Goal: Task Accomplishment & Management: Complete application form

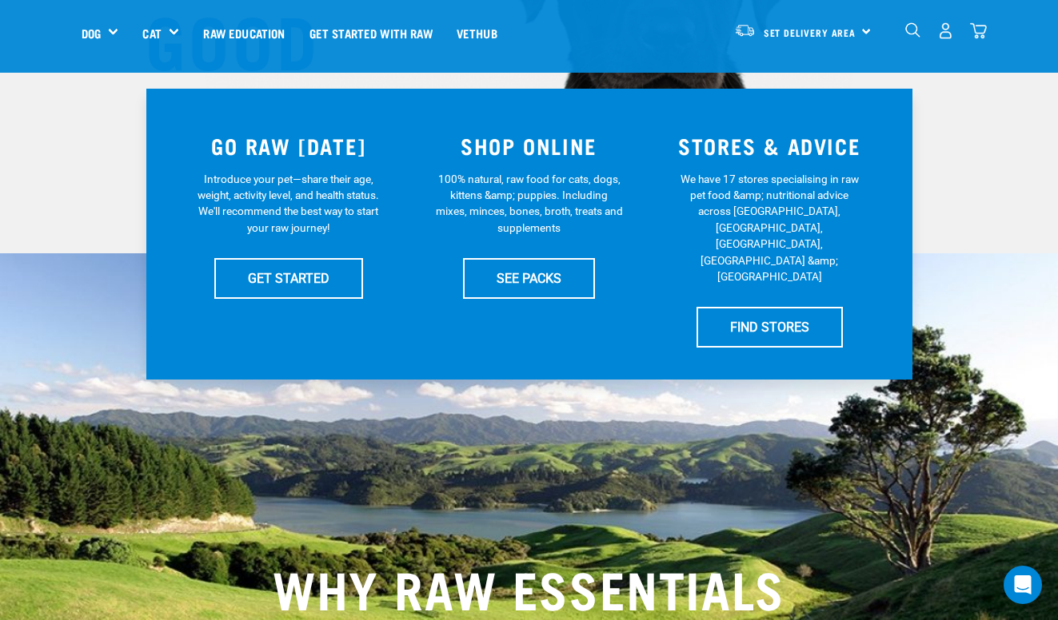
scroll to position [289, 0]
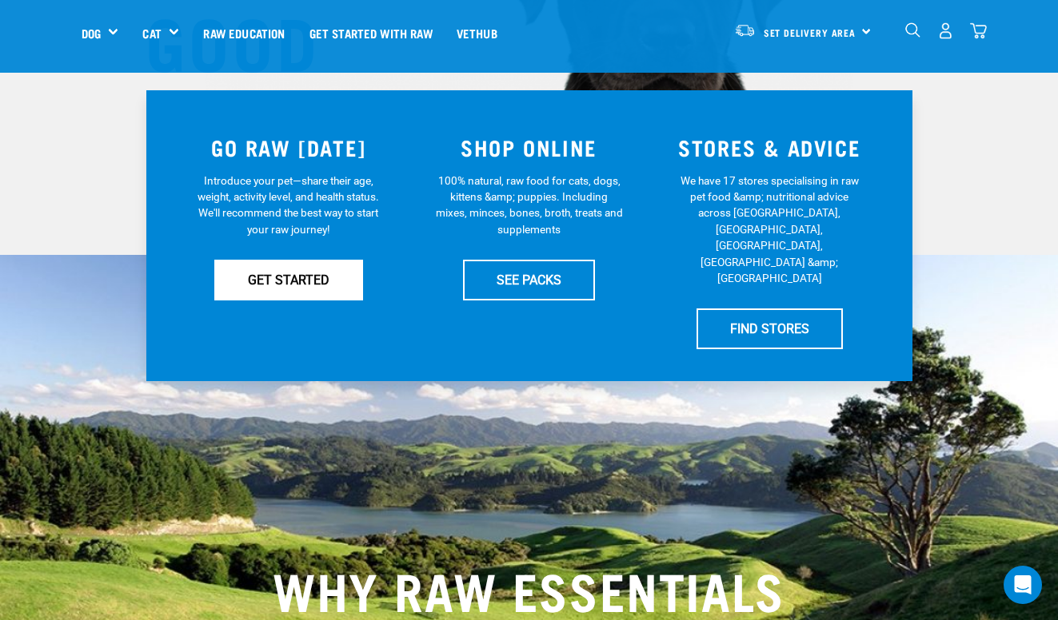
click at [309, 281] on link "GET STARTED" at bounding box center [288, 280] width 149 height 40
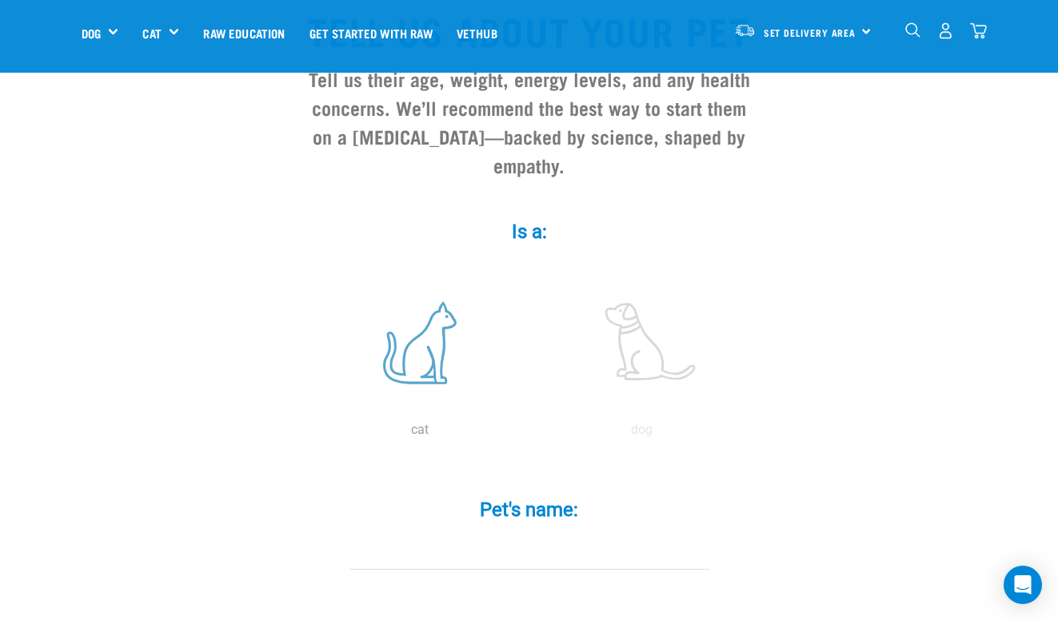
scroll to position [155, 0]
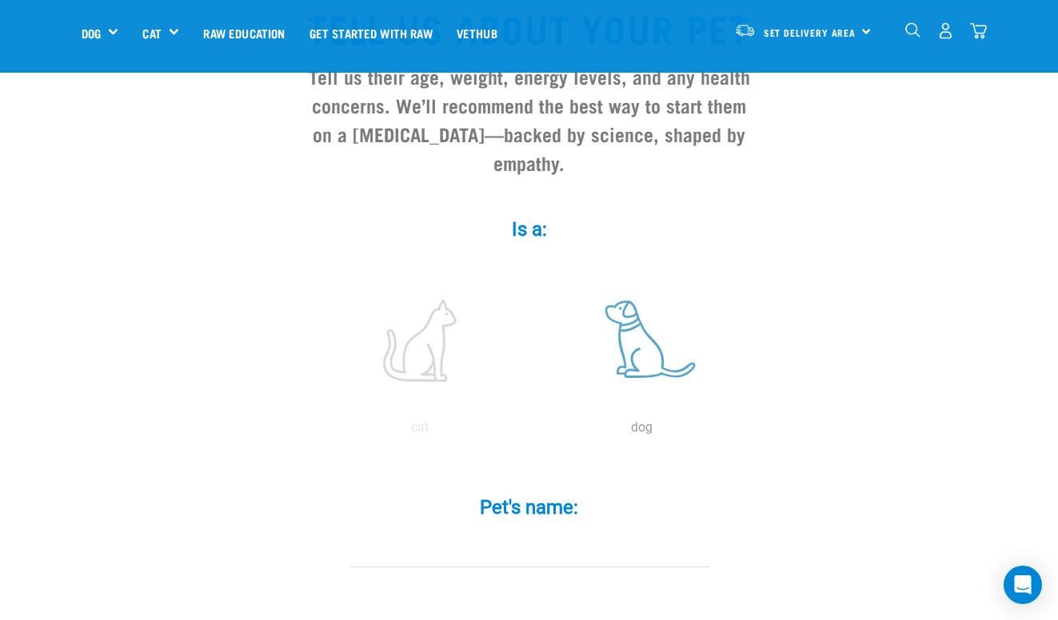
click at [652, 409] on label at bounding box center [642, 341] width 216 height 136
click at [531, 432] on input "radio" at bounding box center [531, 432] width 0 height 0
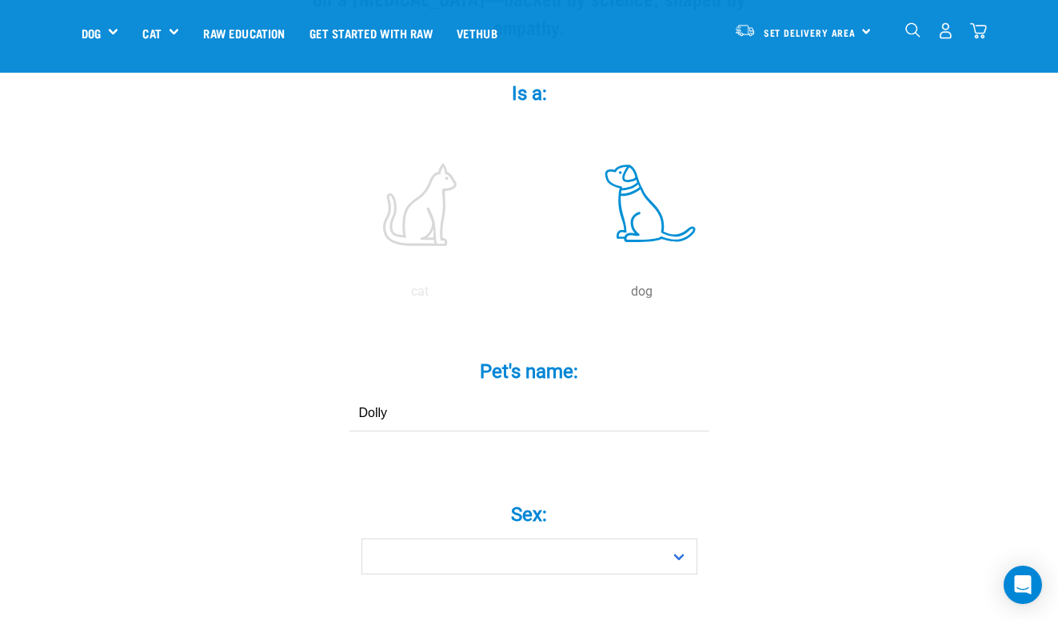
scroll to position [293, 0]
type input "Dolly"
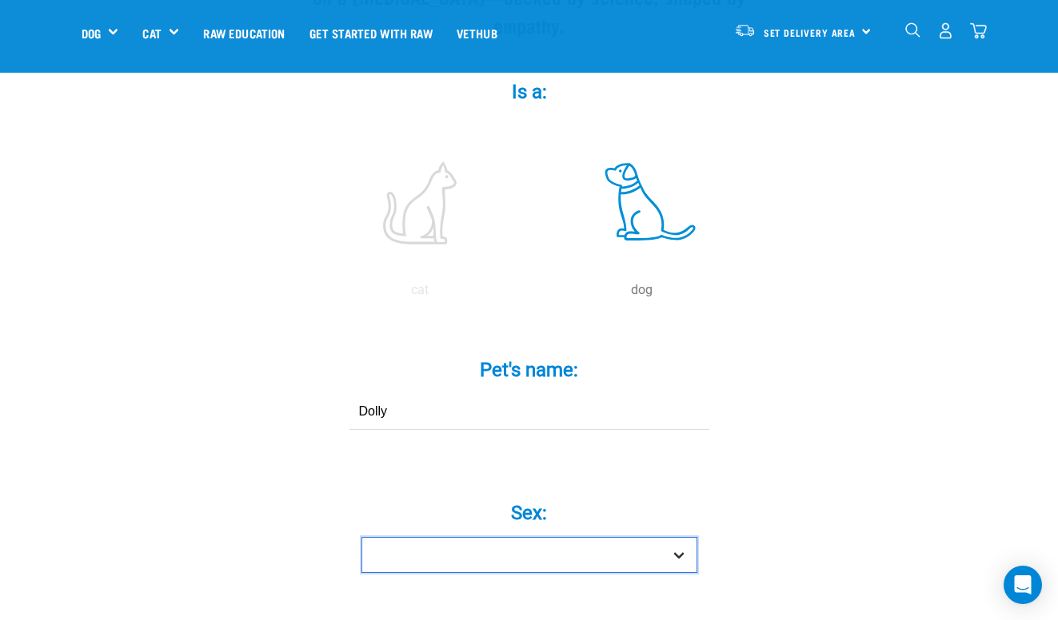
select select "girl"
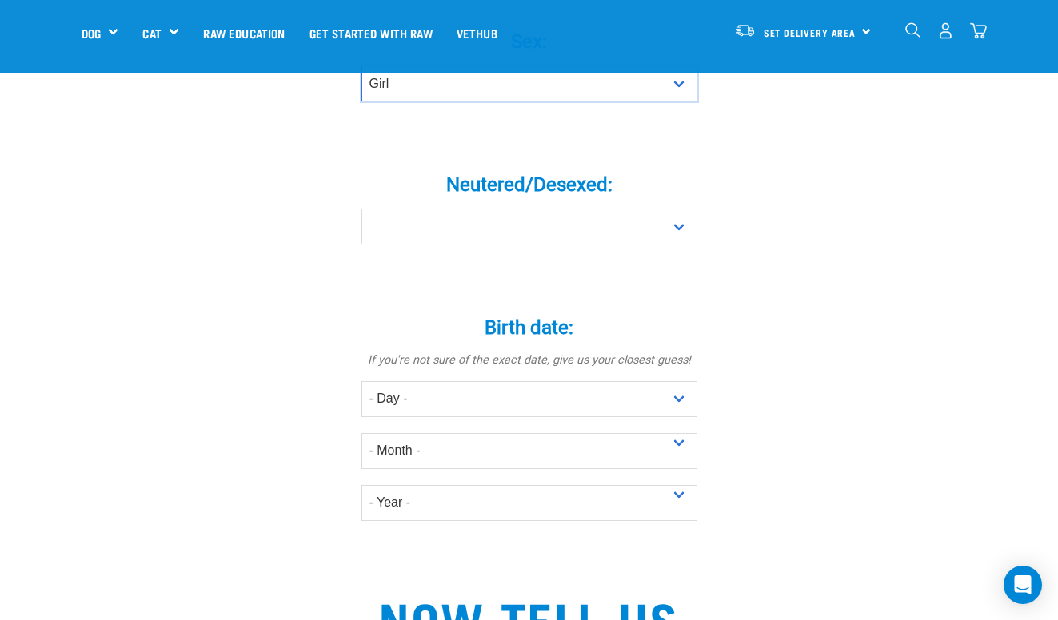
scroll to position [767, 0]
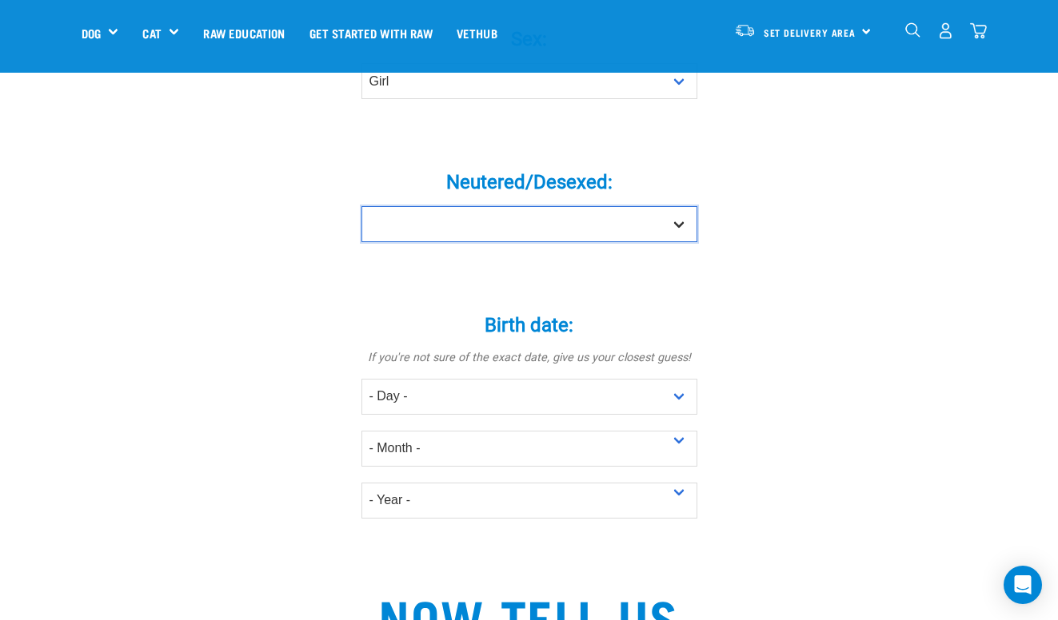
select select "yes"
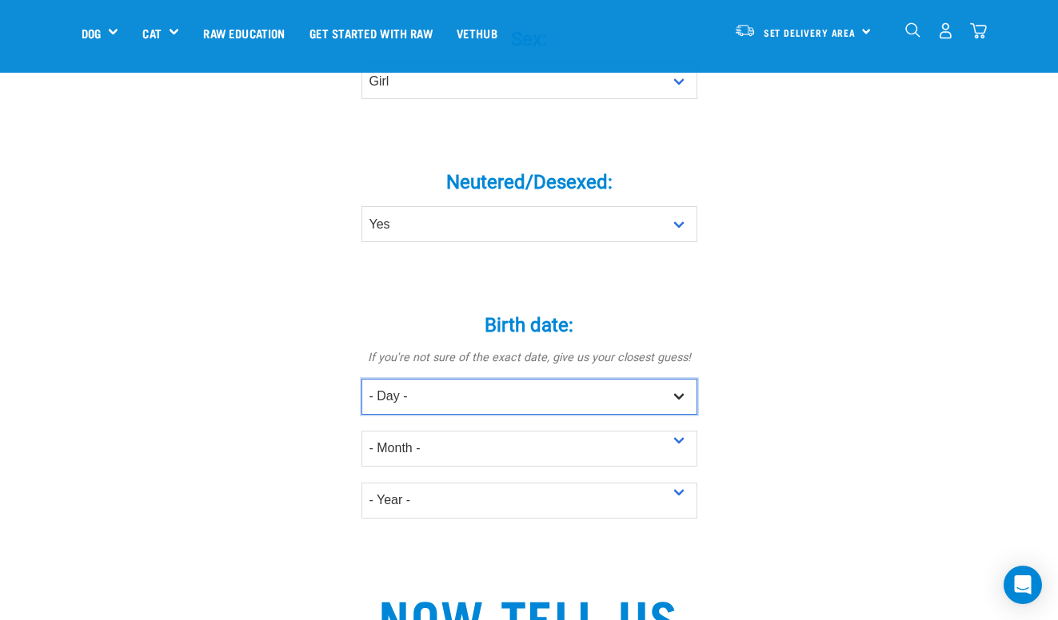
select select "31"
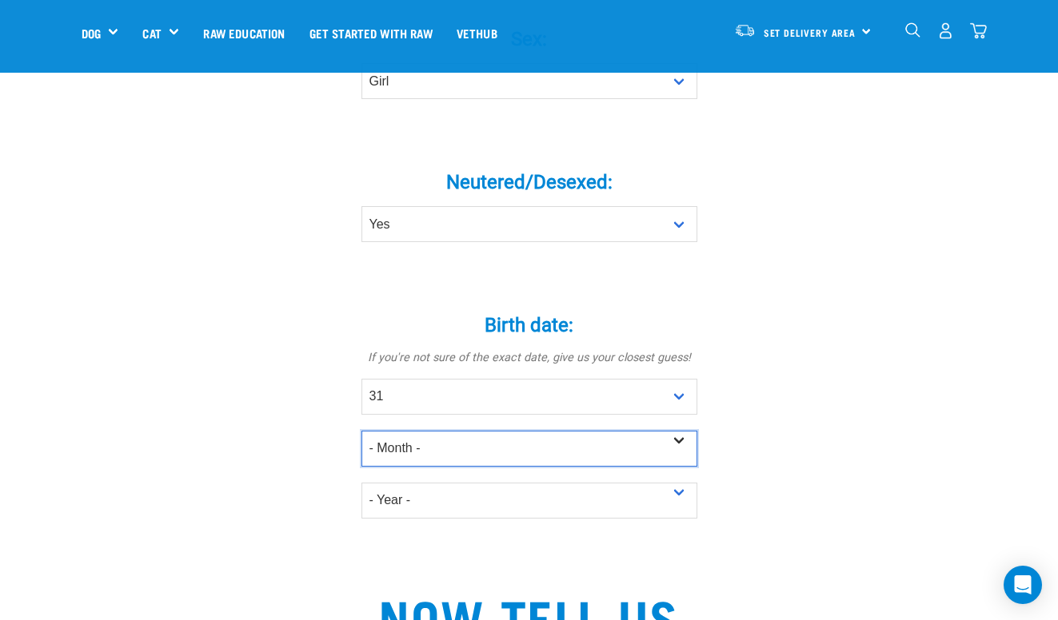
select select "August"
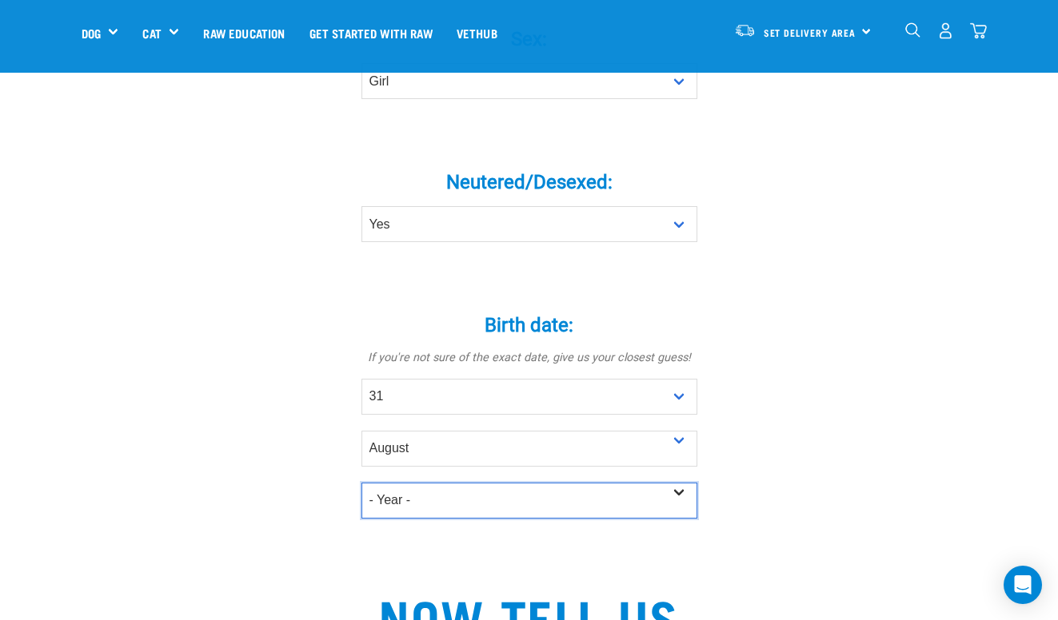
select select "2023"
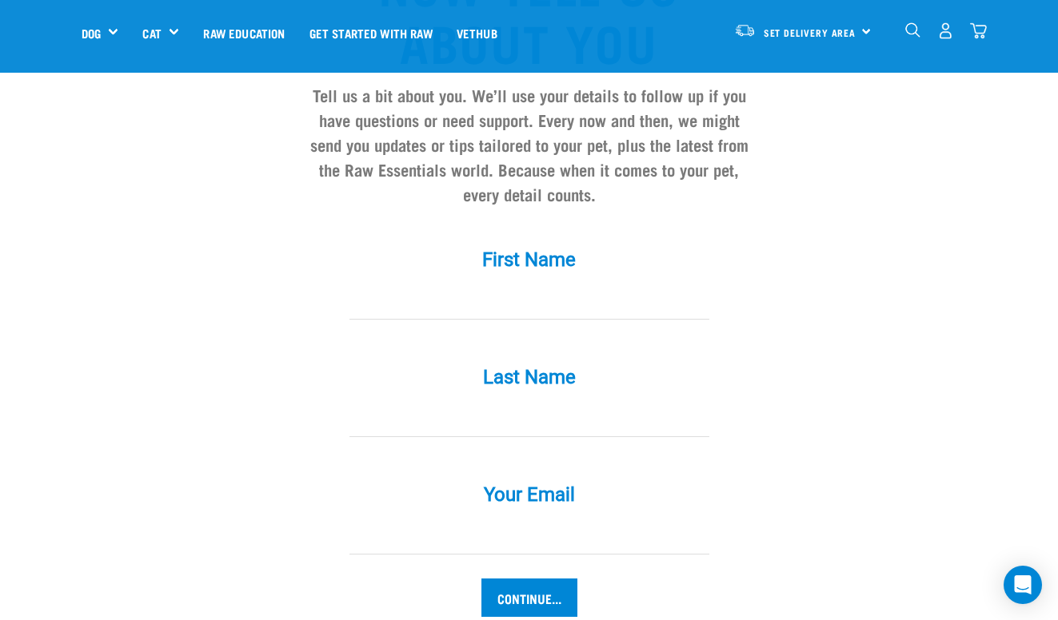
scroll to position [1386, 0]
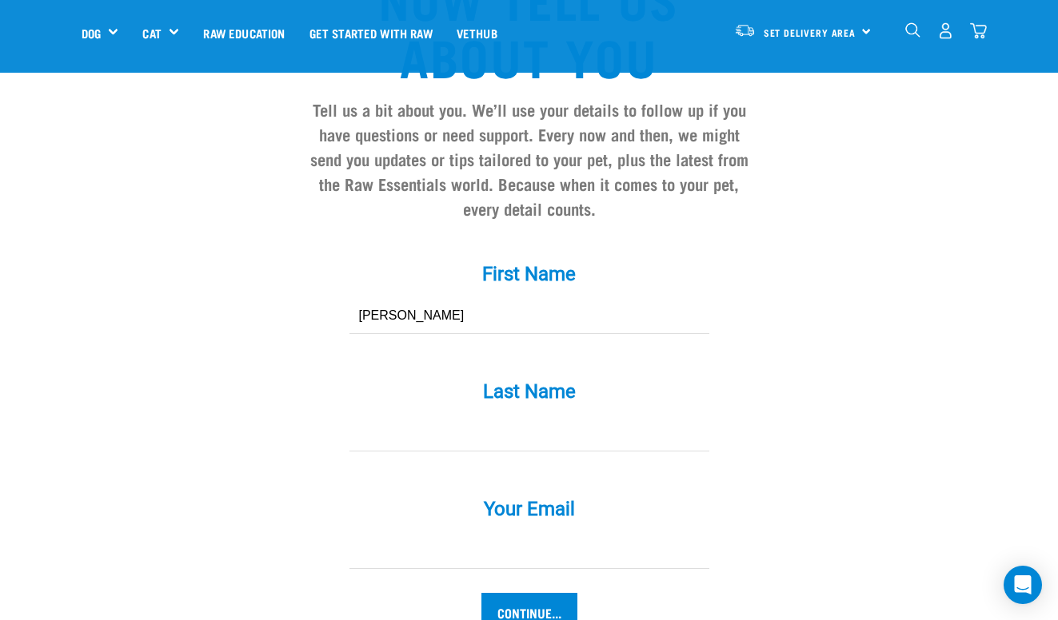
type input "Suanne"
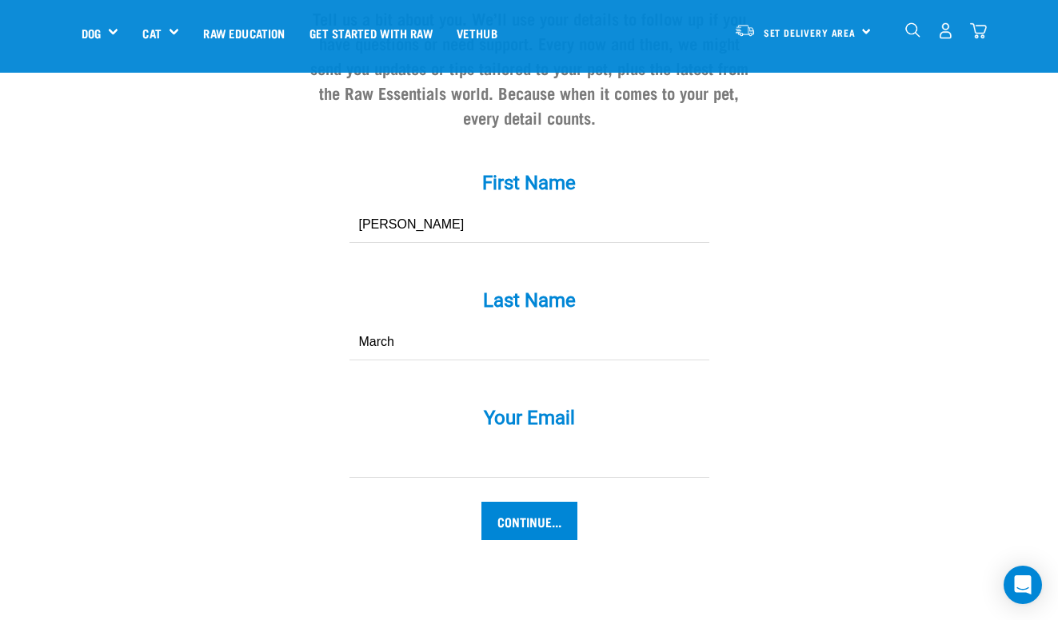
scroll to position [1484, 0]
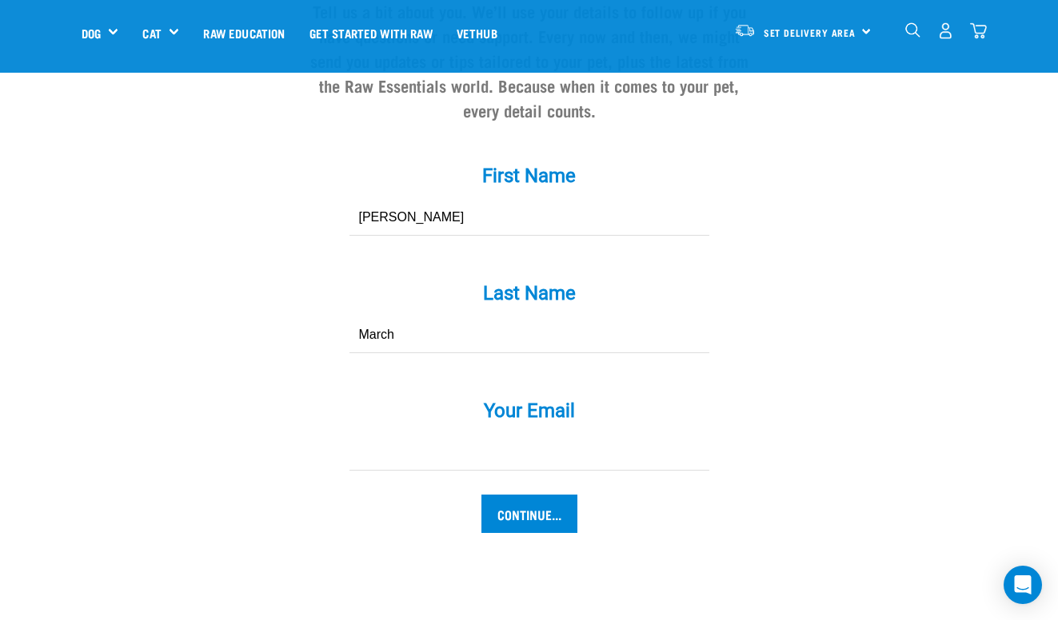
type input "March"
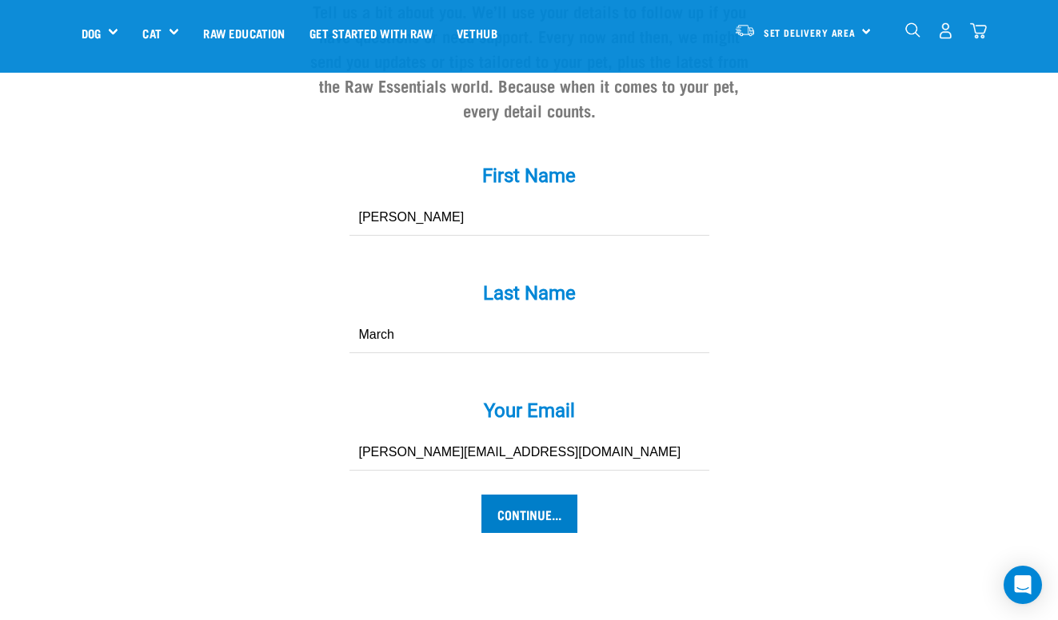
type input "suzanne.march@icloud.com"
click at [521, 519] on input "Continue..." at bounding box center [529, 514] width 96 height 38
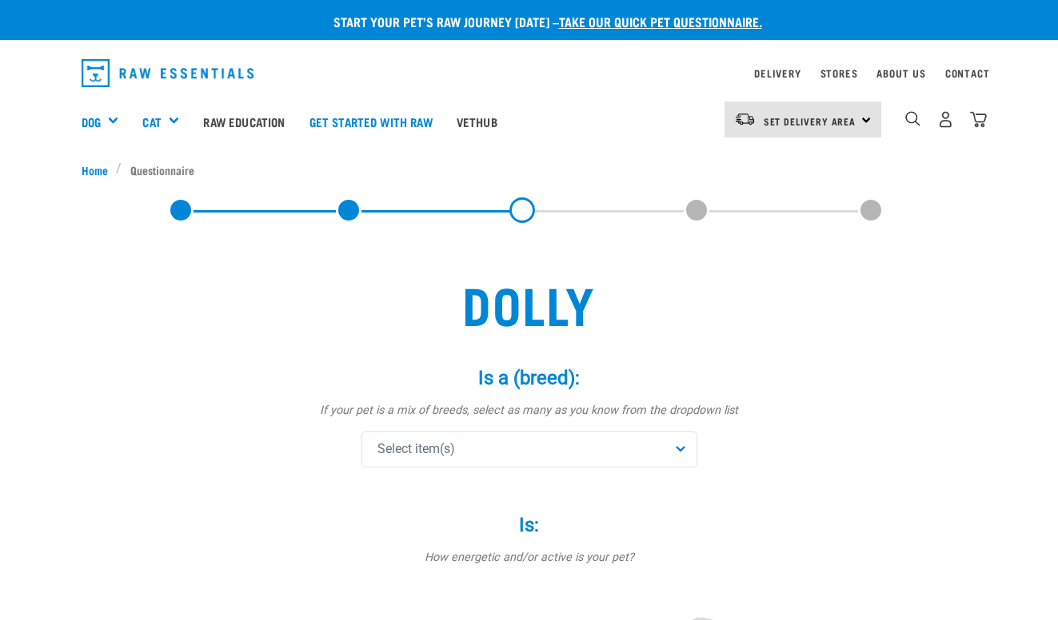
click at [682, 443] on div "Select item(s)" at bounding box center [529, 450] width 336 height 36
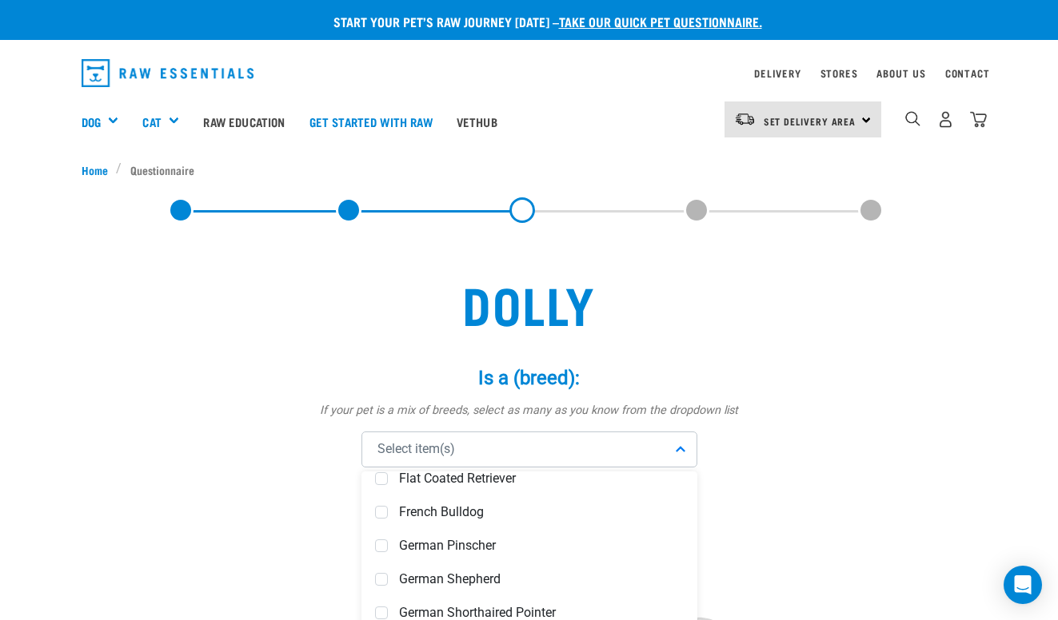
scroll to position [2800, 0]
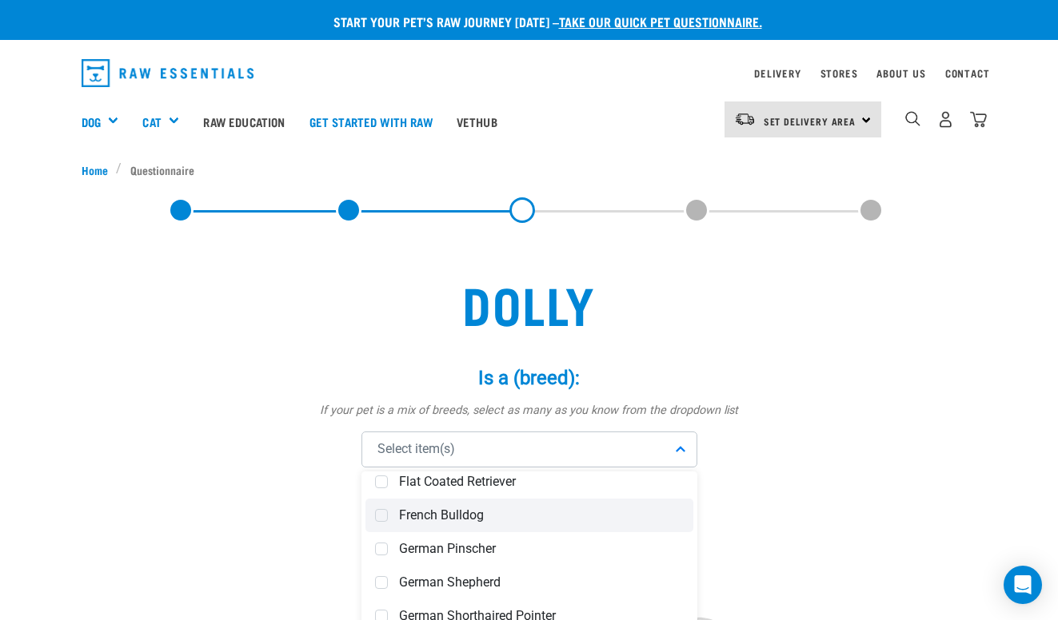
click at [596, 525] on div "French Bulldog" at bounding box center [529, 516] width 328 height 34
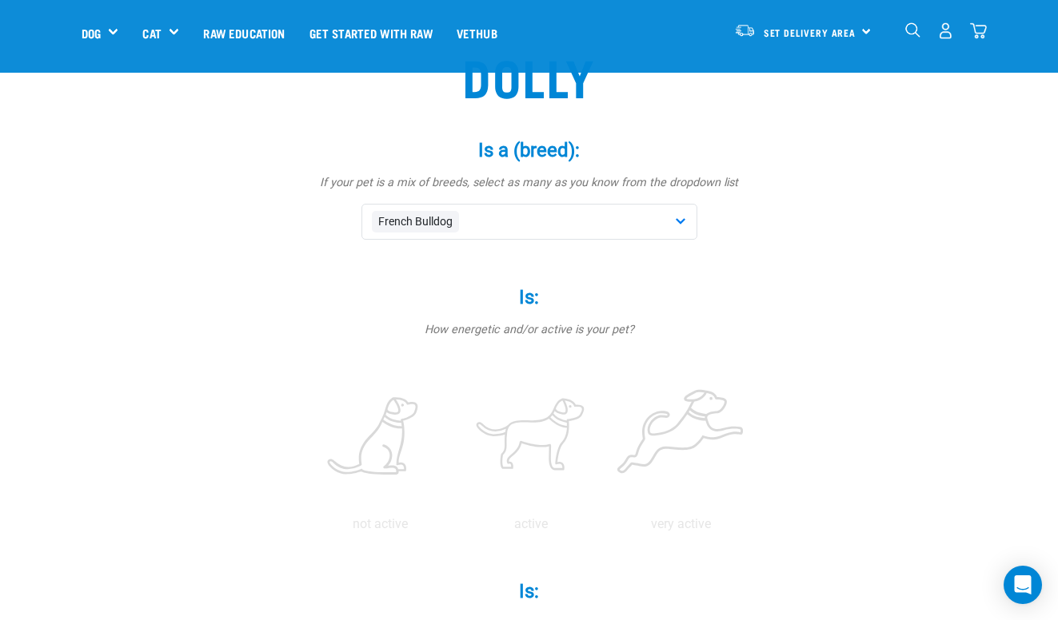
scroll to position [95, 0]
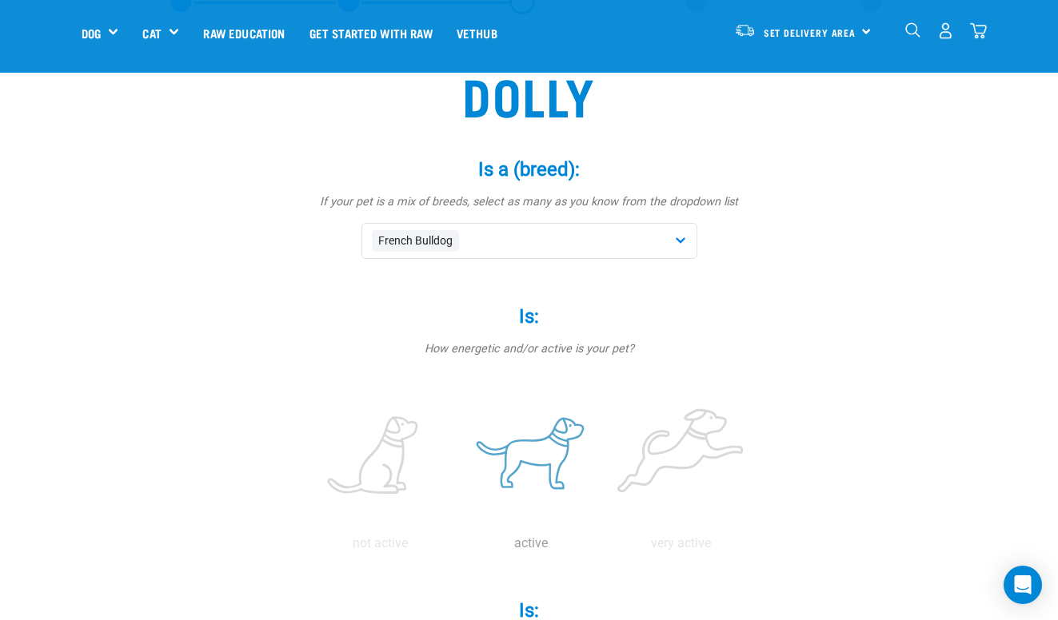
click at [534, 475] on label at bounding box center [531, 457] width 144 height 136
click at [456, 548] on input "radio" at bounding box center [456, 548] width 0 height 0
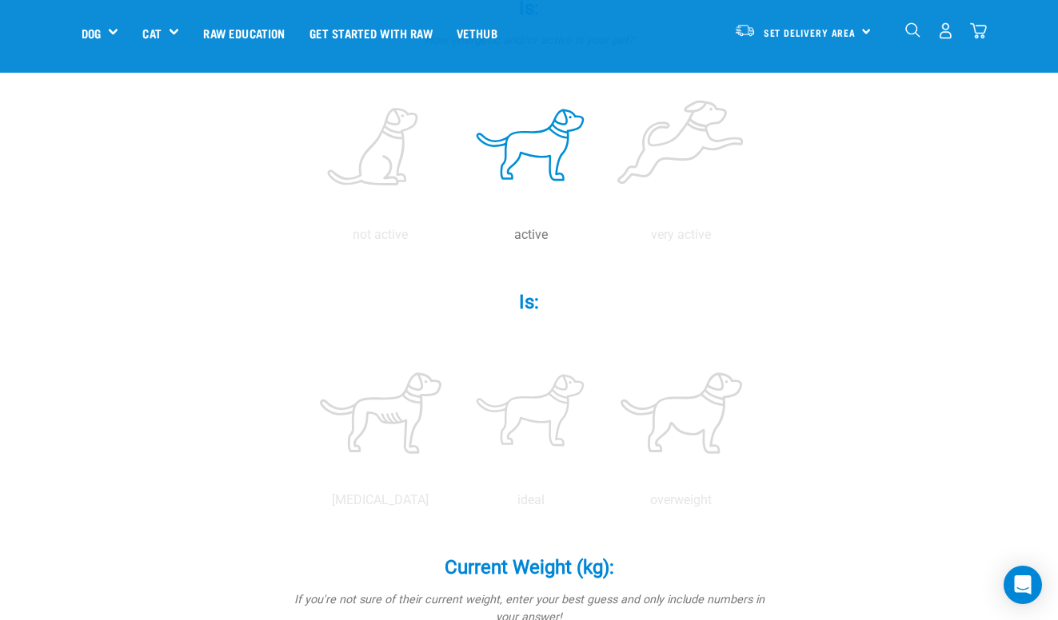
scroll to position [405, 0]
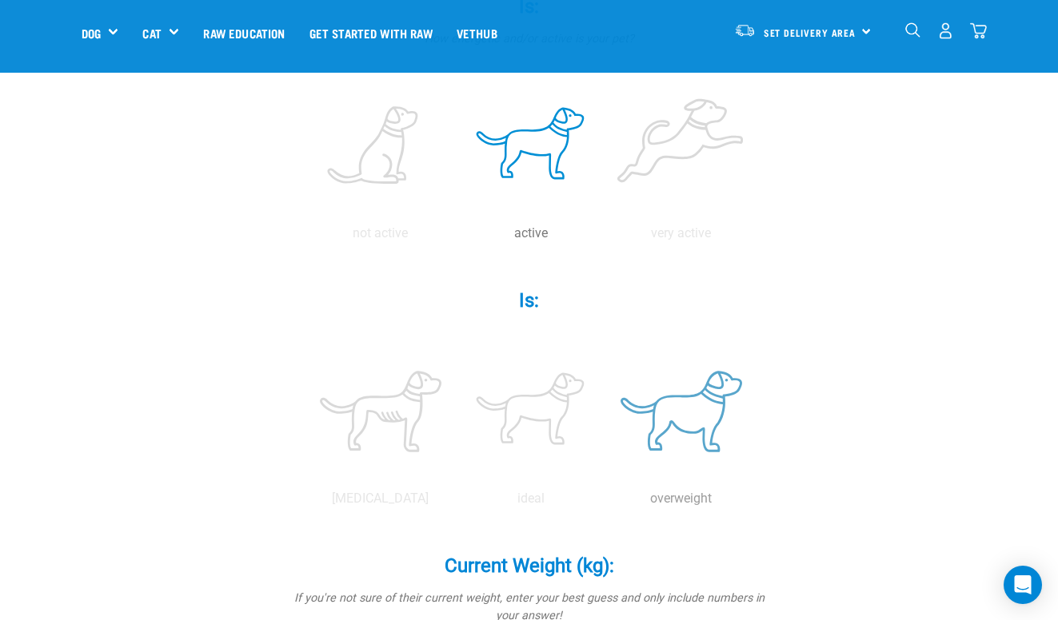
click at [711, 337] on div "overweight" at bounding box center [681, 393] width 144 height 136
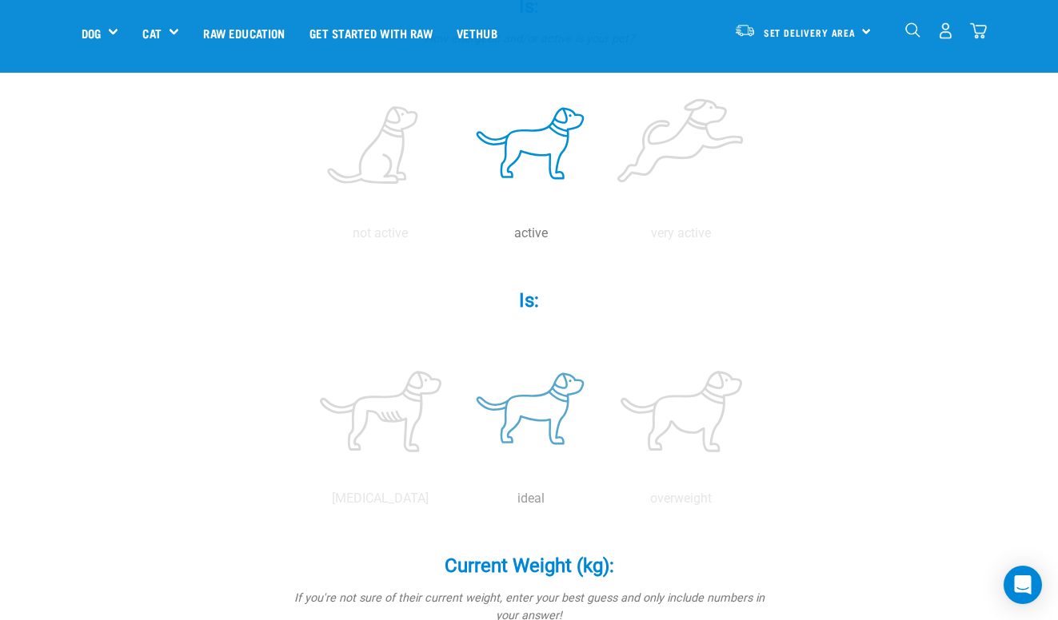
click at [546, 437] on label at bounding box center [531, 412] width 144 height 136
click at [456, 503] on input "radio" at bounding box center [456, 503] width 0 height 0
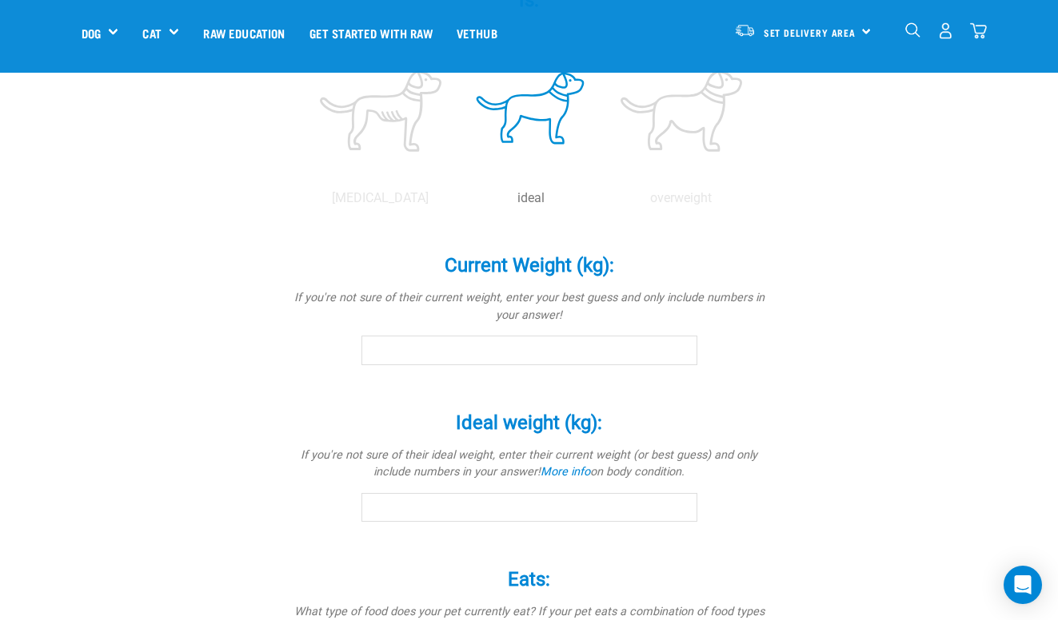
scroll to position [711, 0]
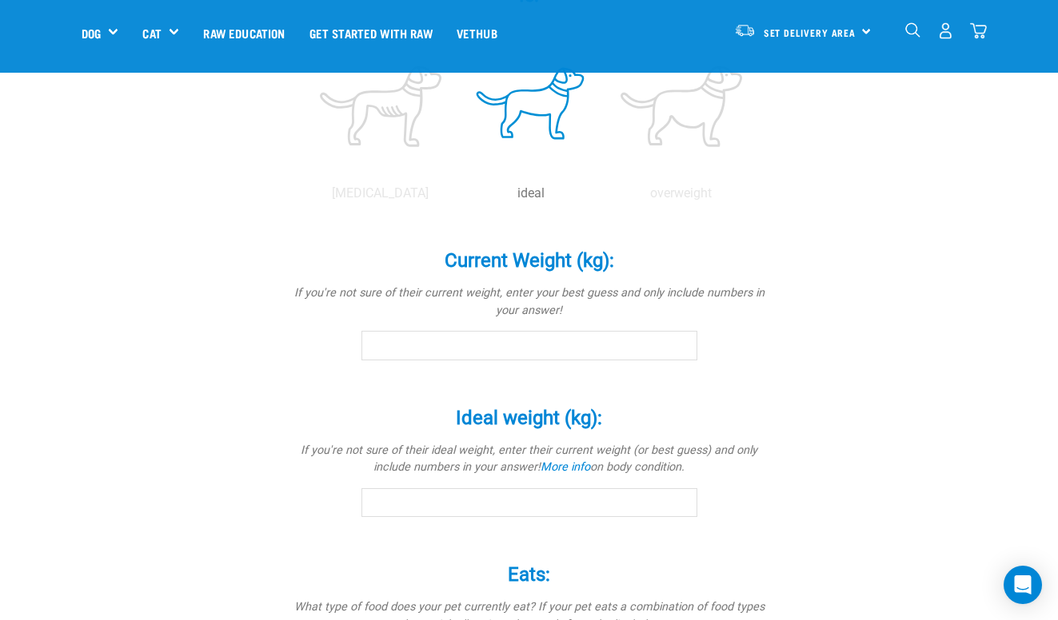
click at [397, 341] on input "Current Weight (kg): *" at bounding box center [529, 345] width 336 height 29
click at [681, 345] on input "-0.1" at bounding box center [529, 345] width 336 height 29
type input "-0"
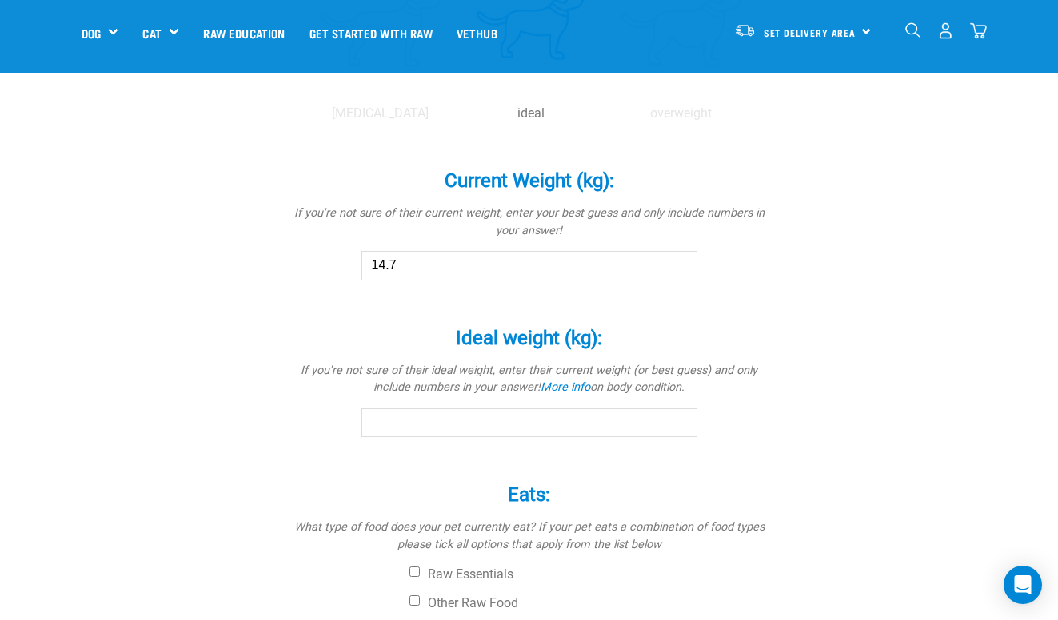
scroll to position [795, 0]
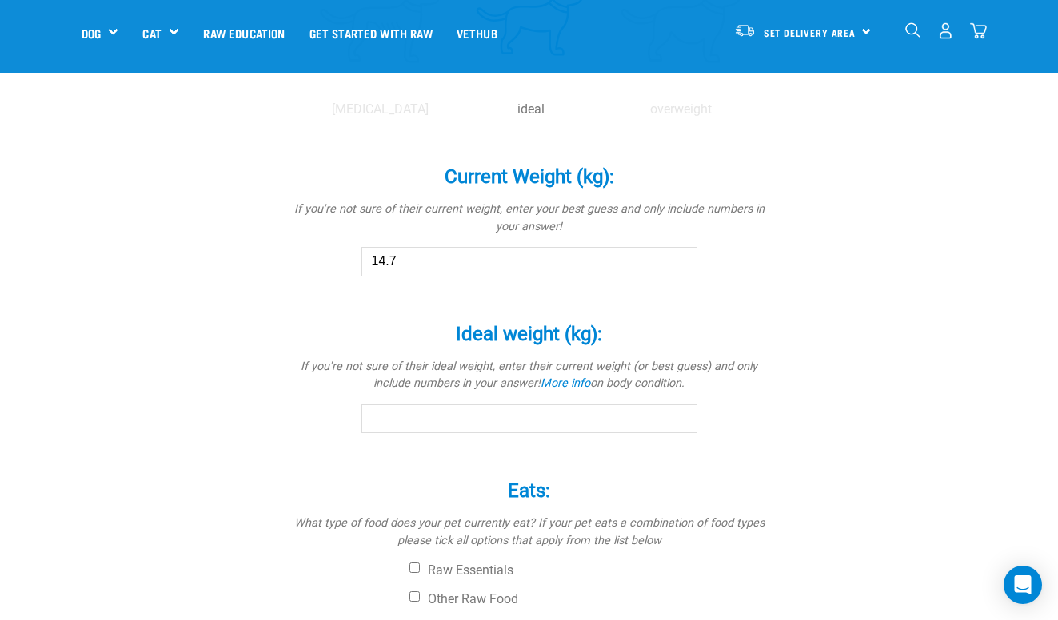
type input "14.7"
click at [680, 421] on input "-0.1" at bounding box center [529, 419] width 336 height 29
type input "-0"
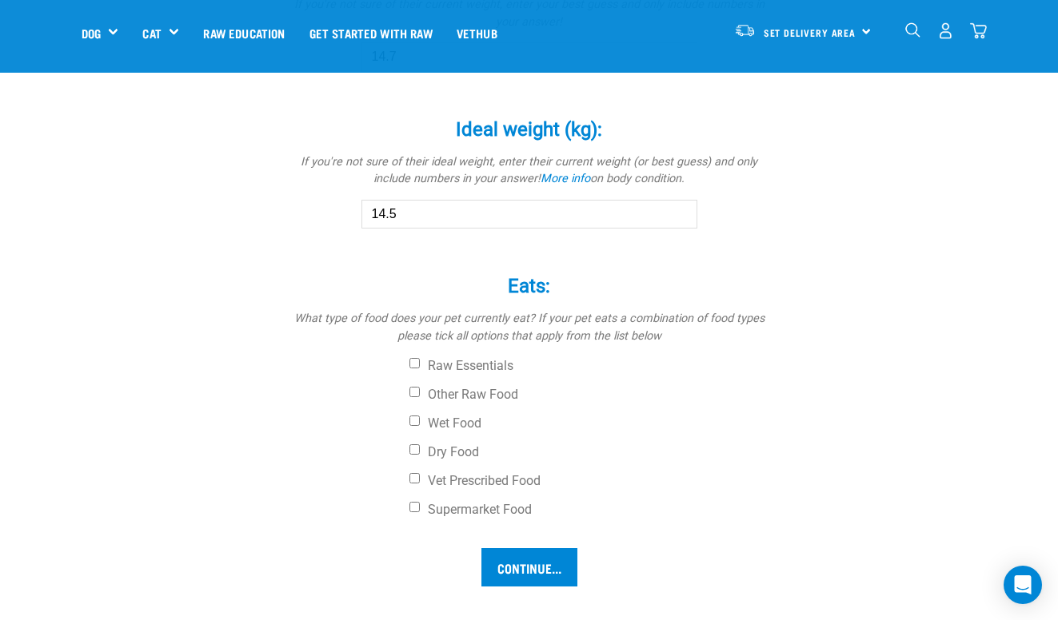
scroll to position [1009, 0]
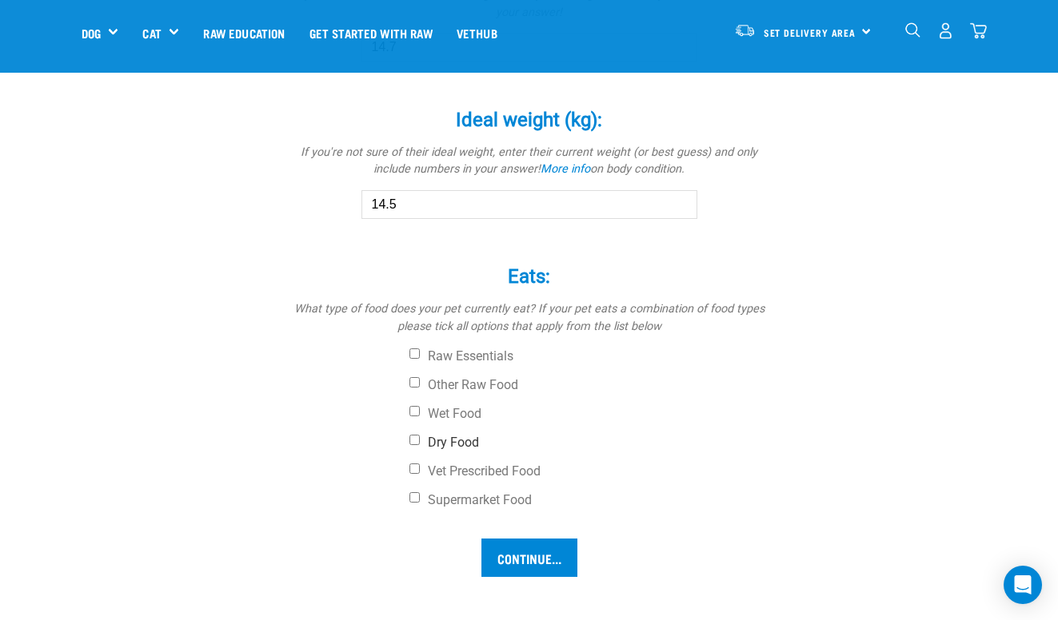
type input "14.5"
click at [412, 437] on input "Dry Food" at bounding box center [414, 440] width 10 height 10
checkbox input "true"
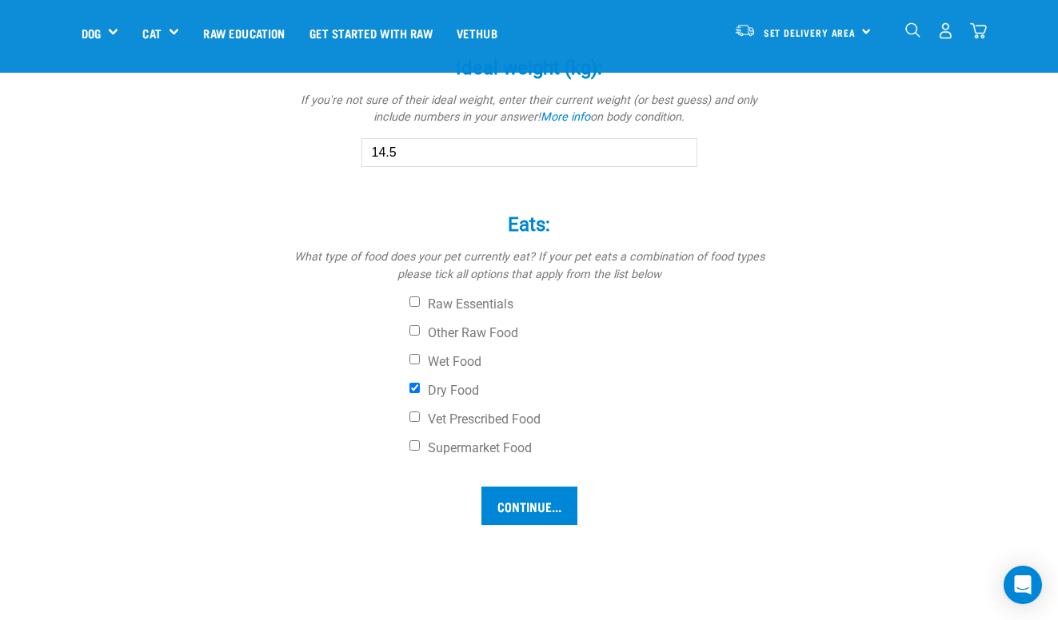
scroll to position [1068, 0]
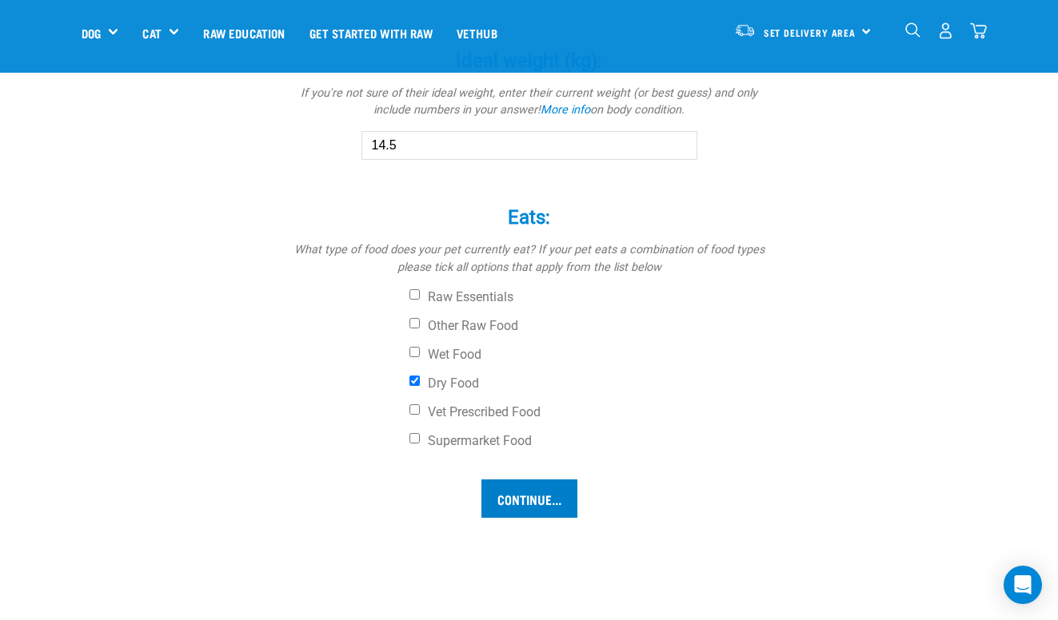
click at [523, 493] on input "Continue..." at bounding box center [529, 499] width 96 height 38
click at [526, 489] on input "Continue..." at bounding box center [529, 499] width 96 height 38
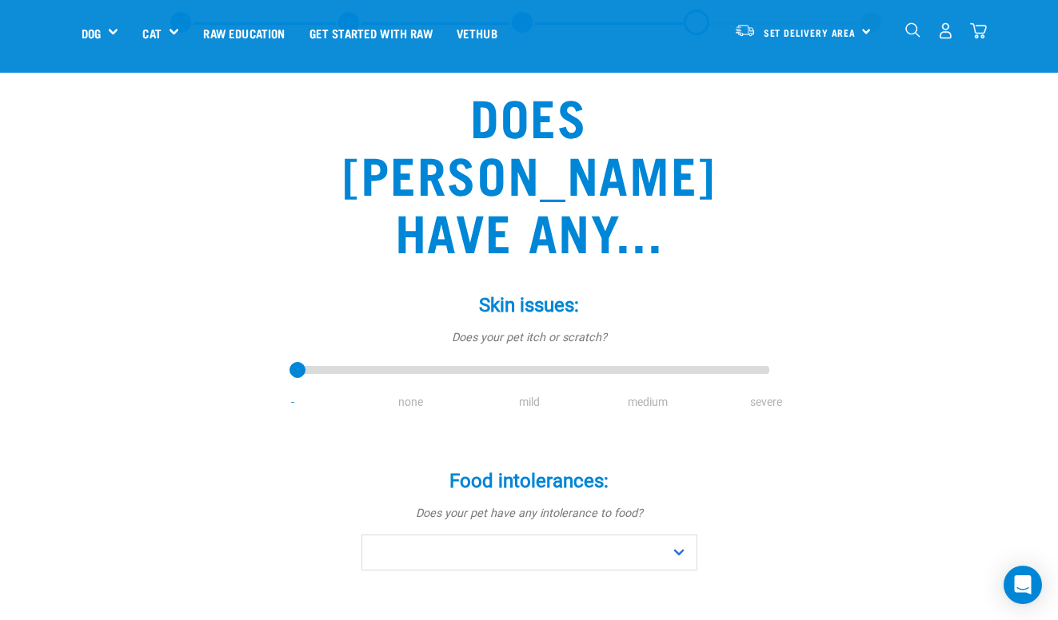
scroll to position [76, 0]
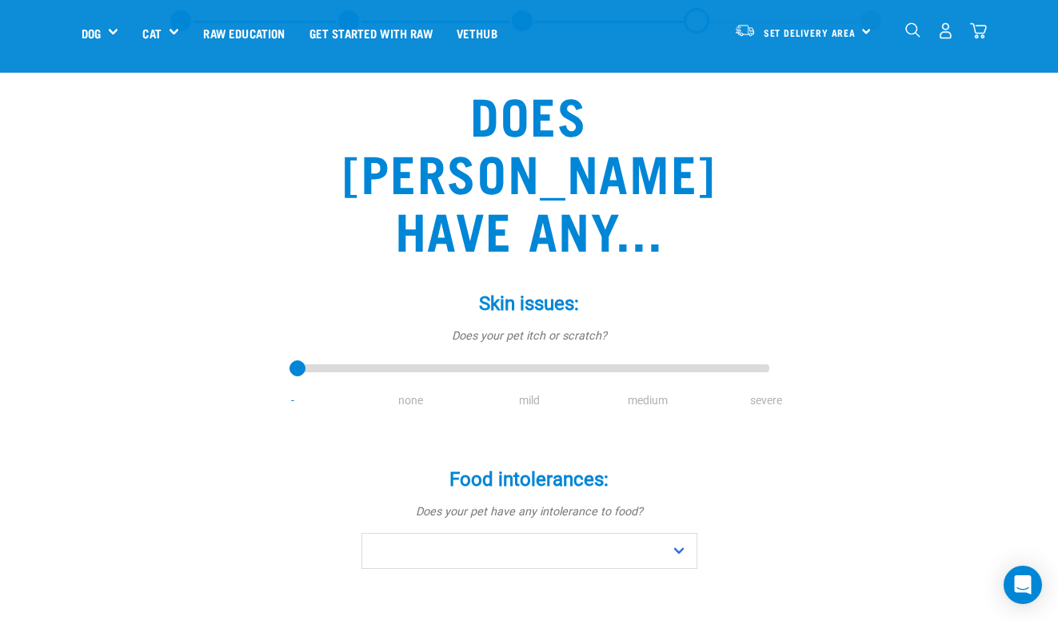
click at [643, 393] on li "medium" at bounding box center [647, 401] width 118 height 17
select select "yes"
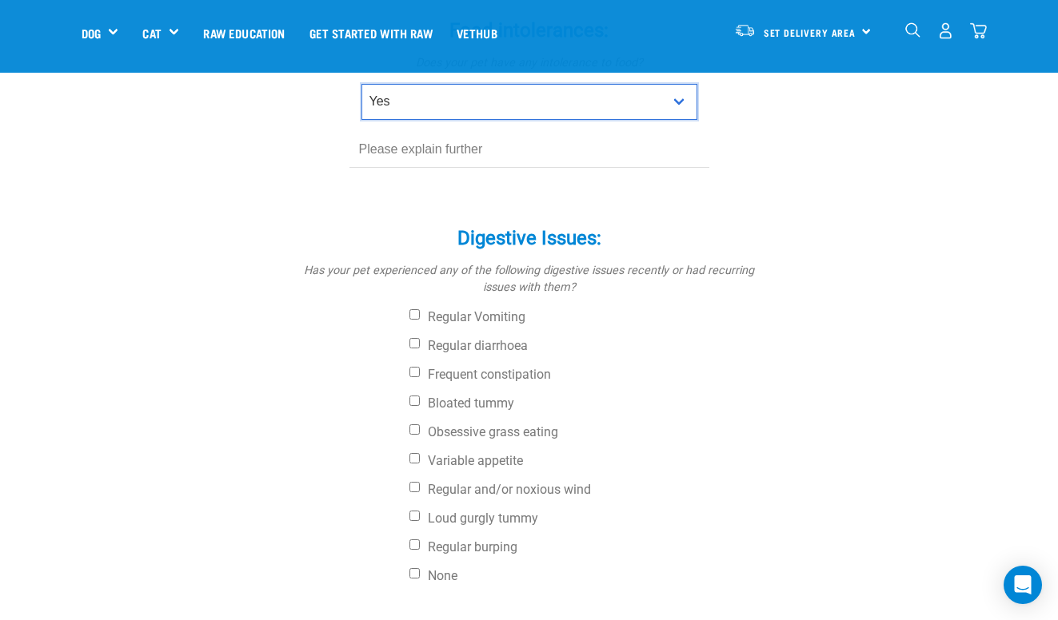
scroll to position [535, 0]
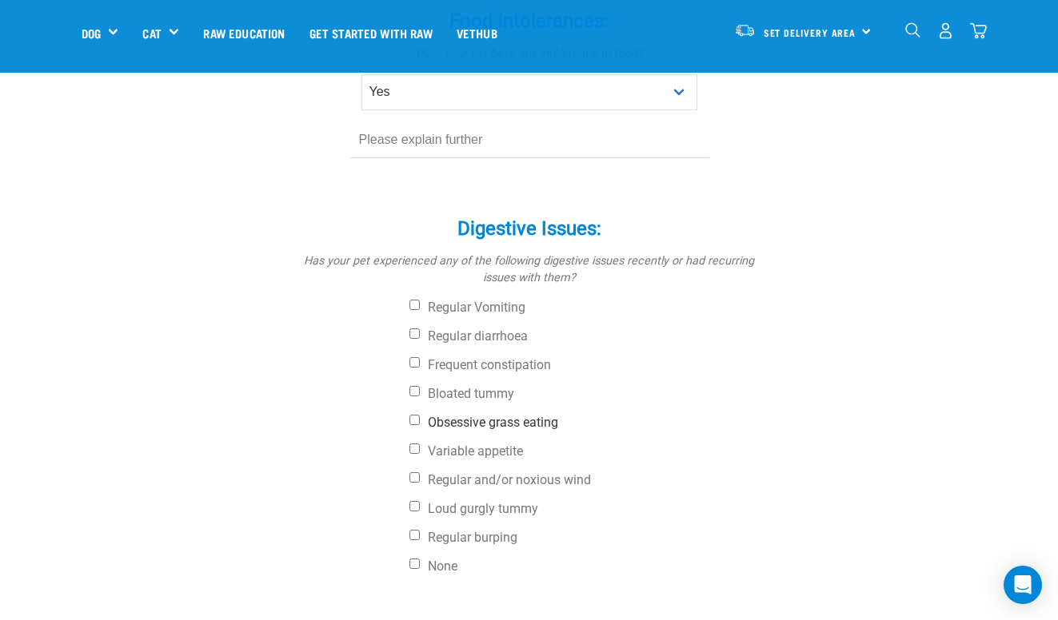
click at [413, 415] on input "Obsessive grass eating" at bounding box center [414, 420] width 10 height 10
checkbox input "true"
click at [417, 530] on input "Regular burping" at bounding box center [414, 535] width 10 height 10
checkbox input "true"
click at [419, 444] on label "Variable appetite" at bounding box center [589, 452] width 360 height 16
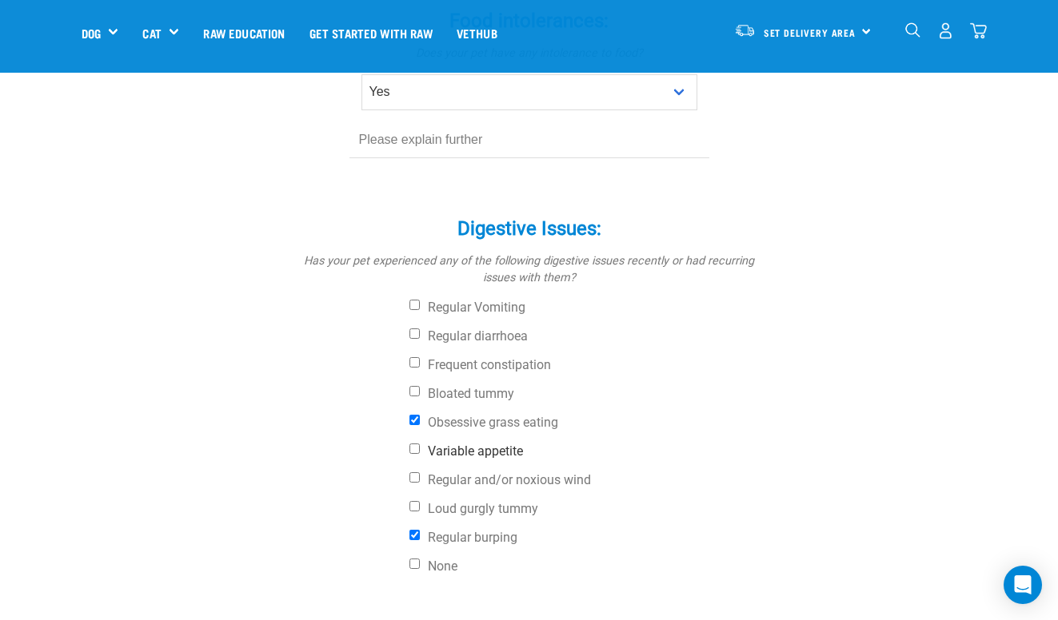
click at [419, 444] on input "Variable appetite" at bounding box center [414, 449] width 10 height 10
checkbox input "true"
click at [417, 501] on input "Loud gurgly tummy" at bounding box center [414, 506] width 10 height 10
checkbox input "true"
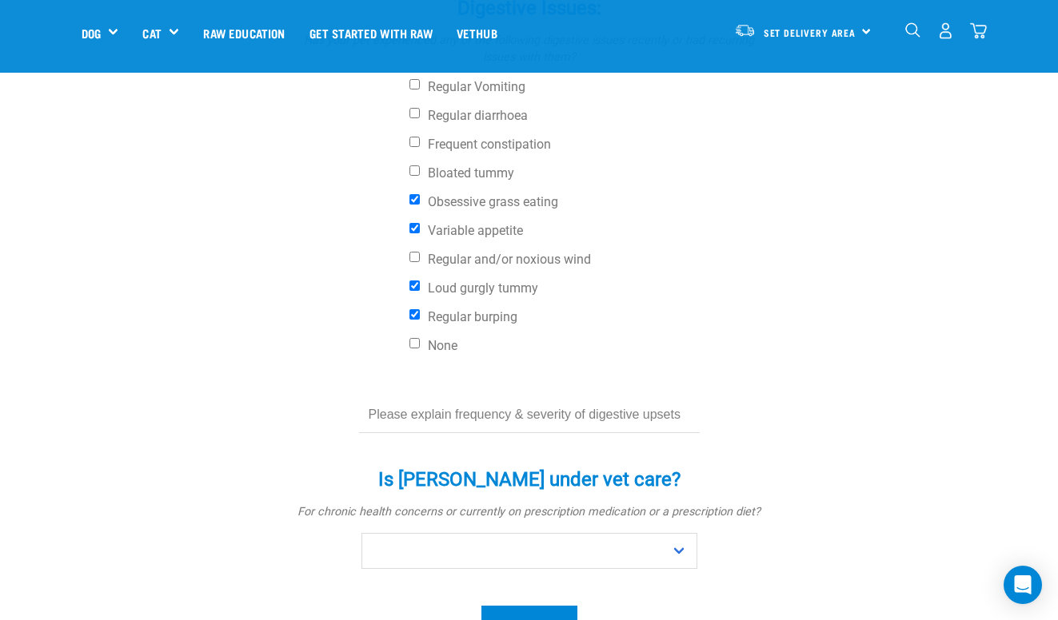
scroll to position [777, 0]
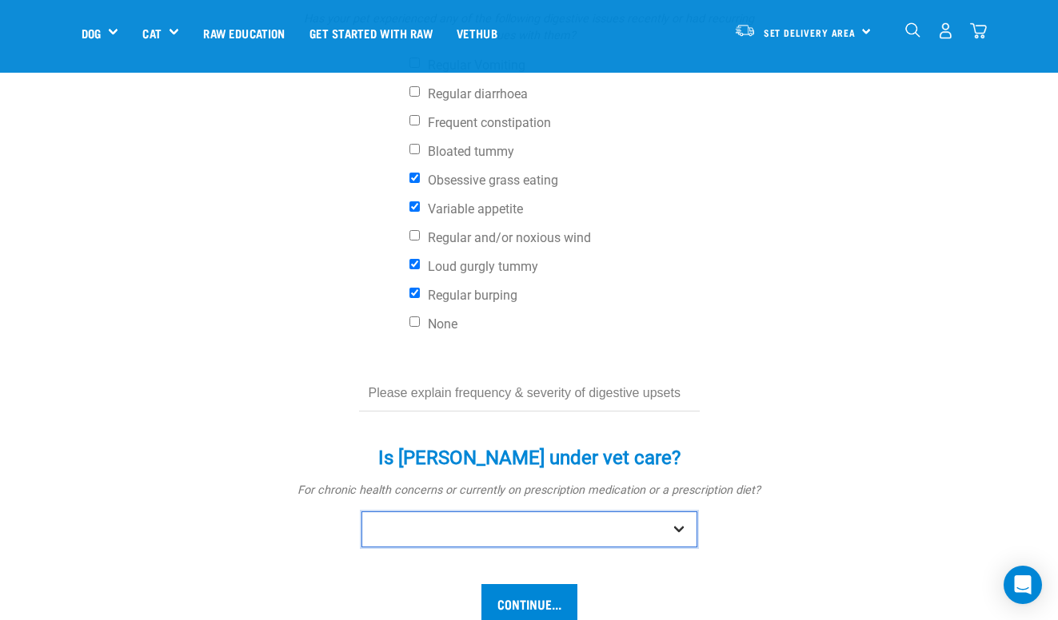
select select "yes"
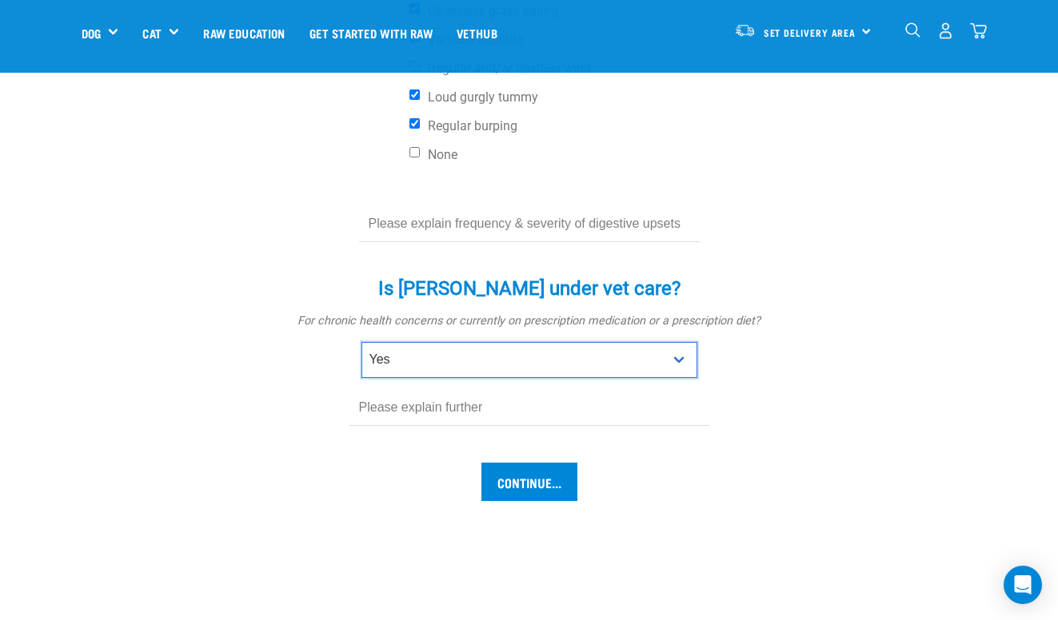
scroll to position [951, 0]
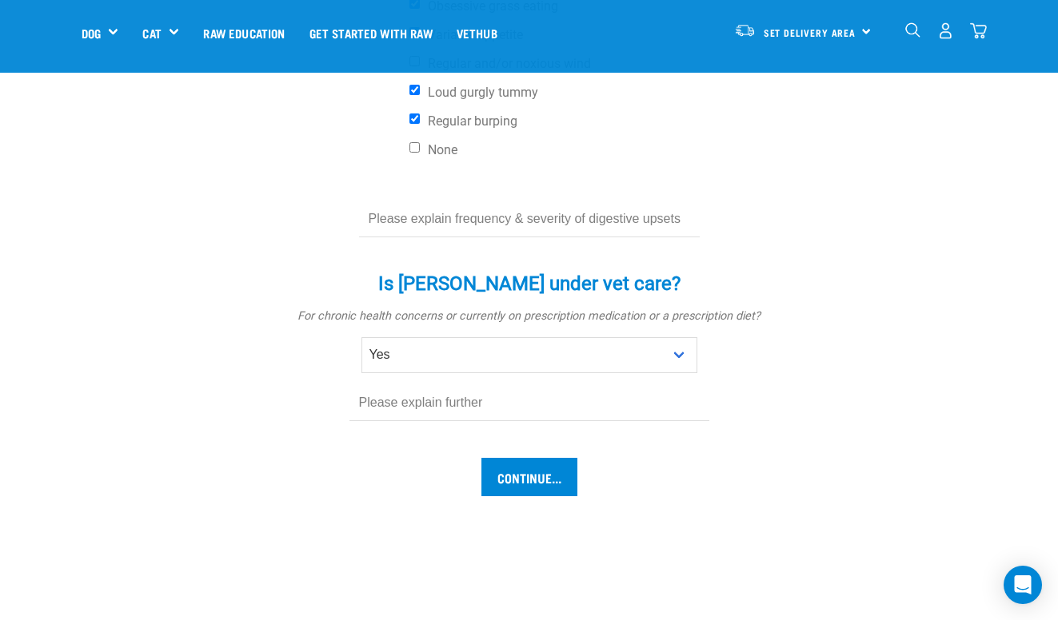
click at [406, 385] on input "text" at bounding box center [529, 403] width 360 height 36
type input "Just regular vet visits"
click at [535, 458] on input "Continue..." at bounding box center [529, 477] width 96 height 38
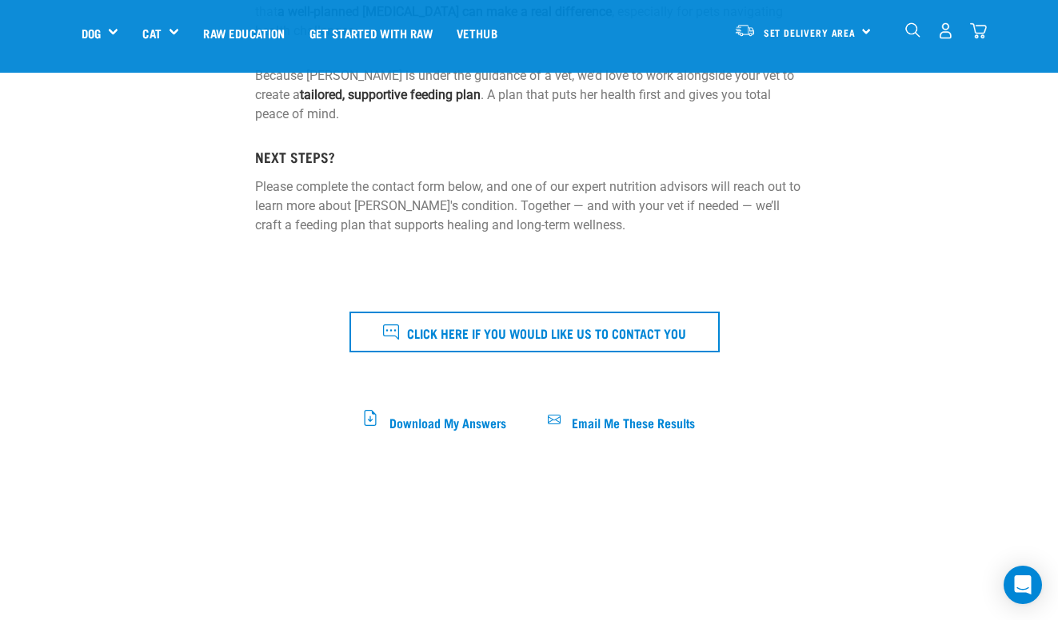
scroll to position [389, 0]
click at [596, 417] on span "Email Me These Results" at bounding box center [633, 421] width 123 height 9
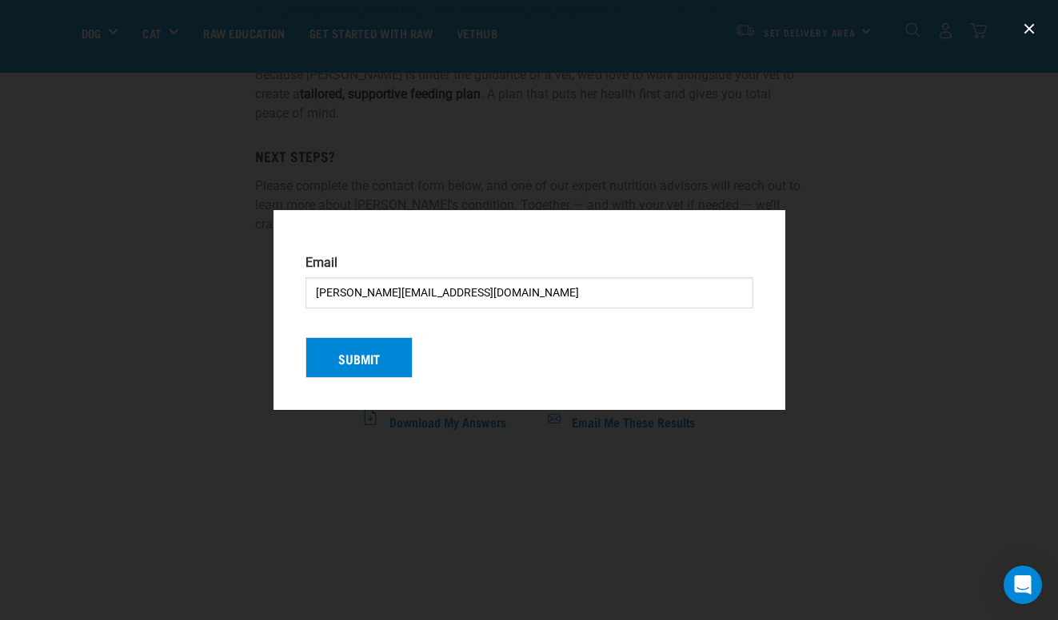
click at [353, 357] on button "Submit" at bounding box center [358, 358] width 107 height 42
click at [369, 359] on div "Submit" at bounding box center [529, 352] width 461 height 54
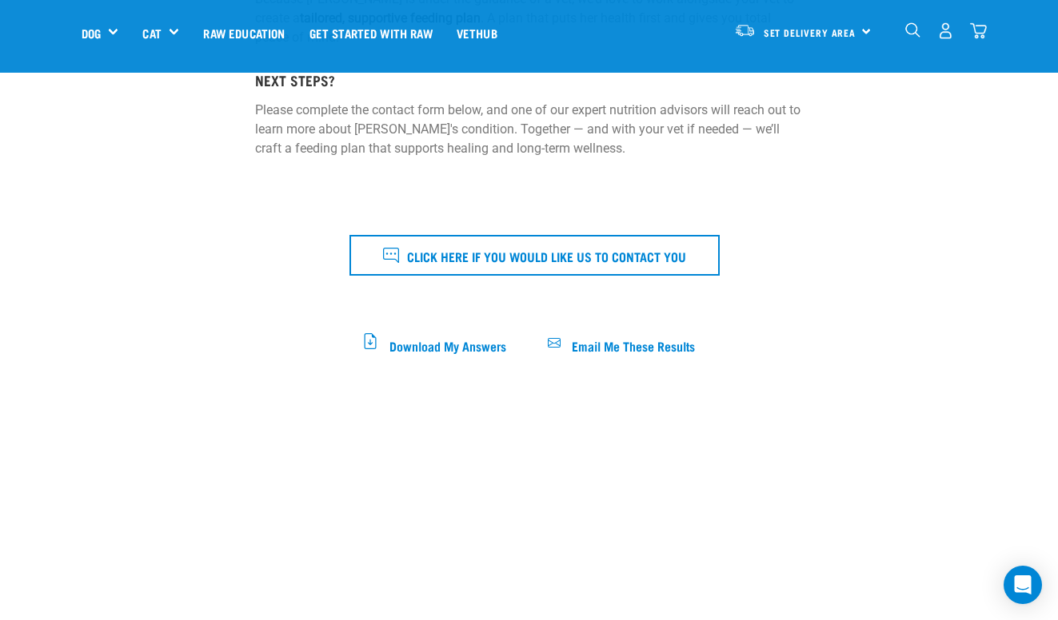
scroll to position [460, 0]
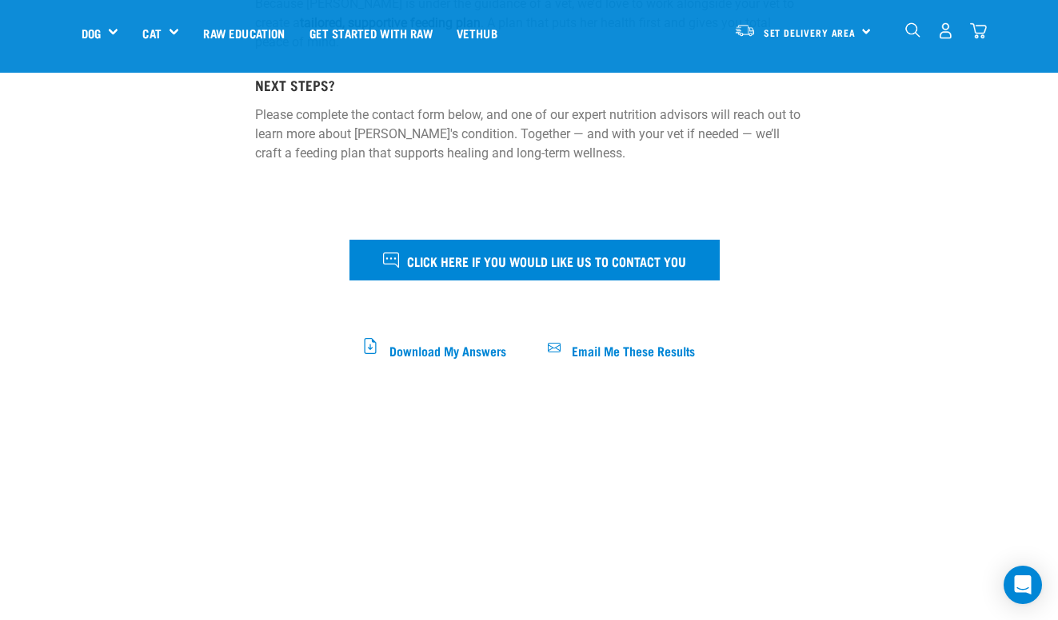
click at [421, 254] on span "Click here if you would like us to contact you" at bounding box center [546, 260] width 279 height 21
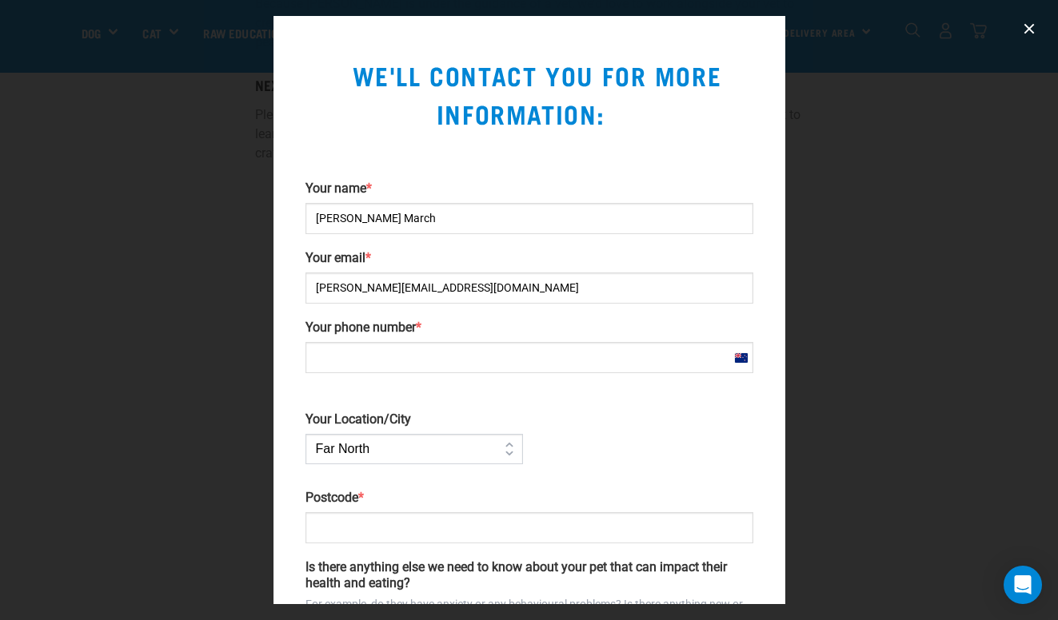
click at [421, 254] on label "Your email *" at bounding box center [529, 258] width 448 height 16
click at [421, 273] on input "[PERSON_NAME][EMAIL_ADDRESS][DOMAIN_NAME]" at bounding box center [529, 288] width 448 height 31
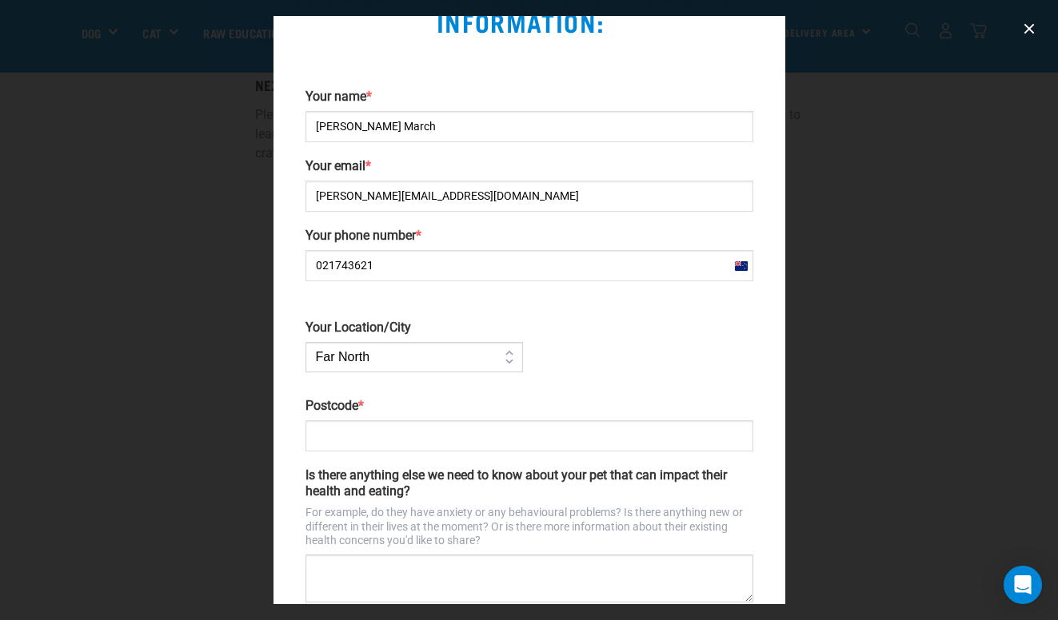
type input "021743621"
select select "Auckland"
click at [325, 437] on input "Postcode *" at bounding box center [529, 436] width 448 height 31
type input "1052"
click at [181, 414] on div at bounding box center [529, 310] width 1058 height 620
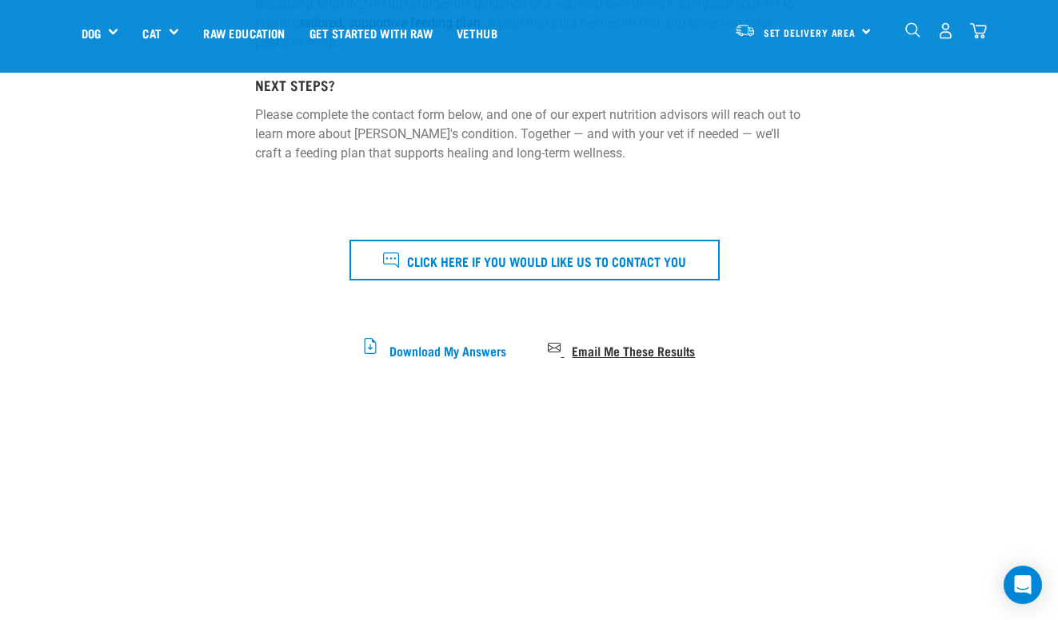
click at [582, 345] on span "Email Me These Results" at bounding box center [633, 349] width 123 height 9
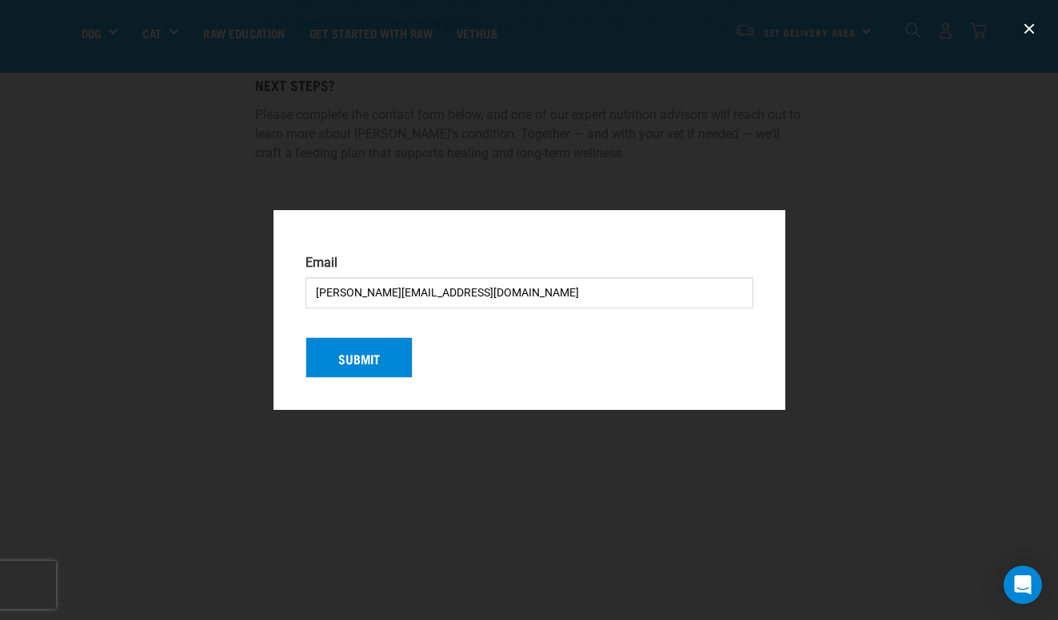
click at [369, 357] on button "Submit" at bounding box center [358, 358] width 107 height 42
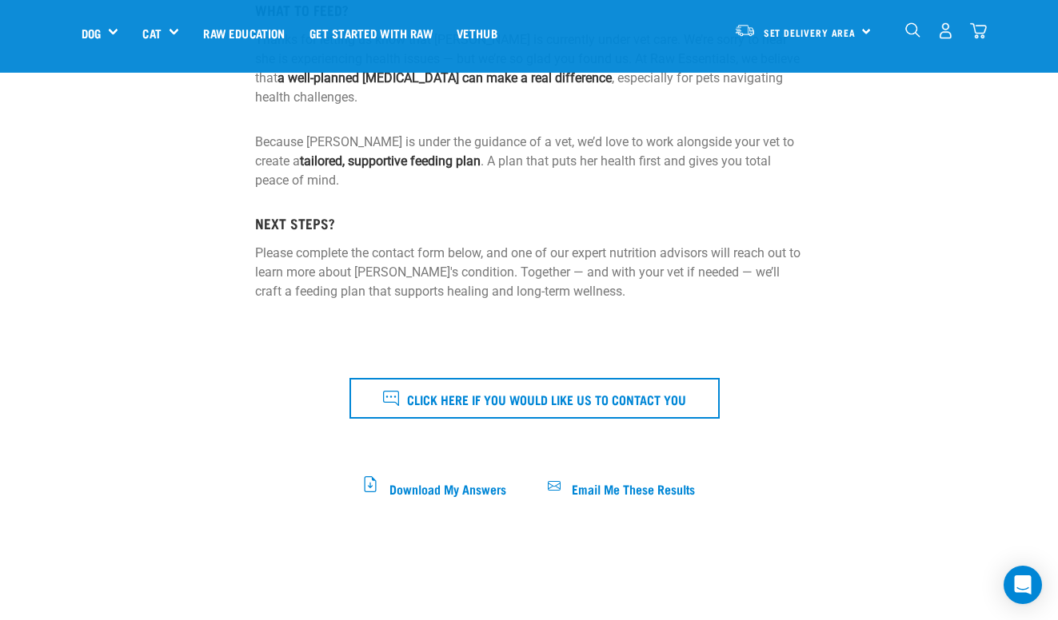
scroll to position [328, 0]
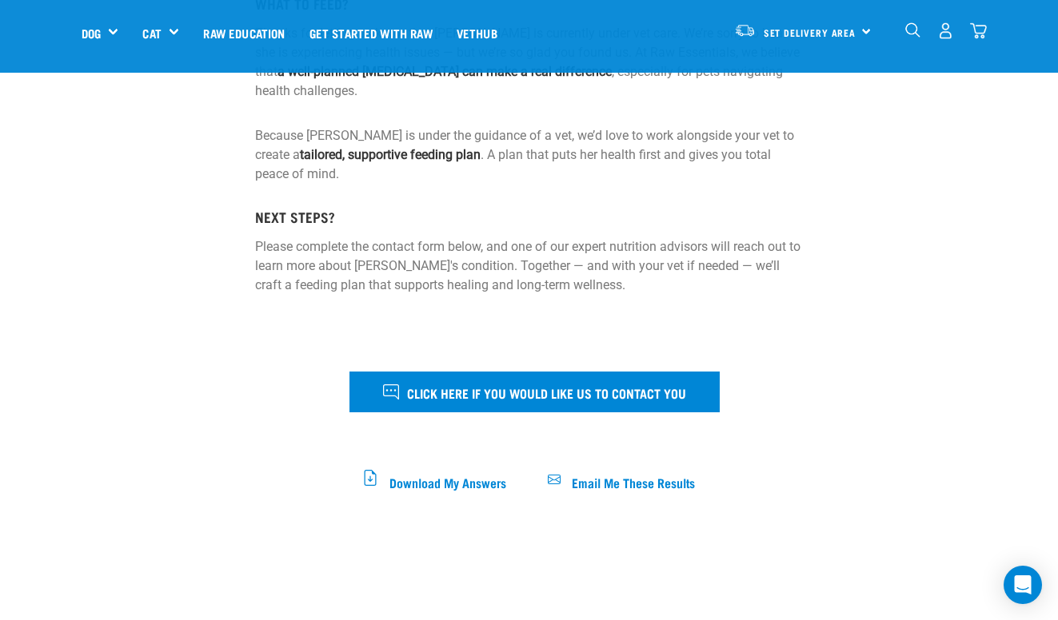
click at [459, 389] on span "Click here if you would like us to contact you" at bounding box center [546, 392] width 279 height 21
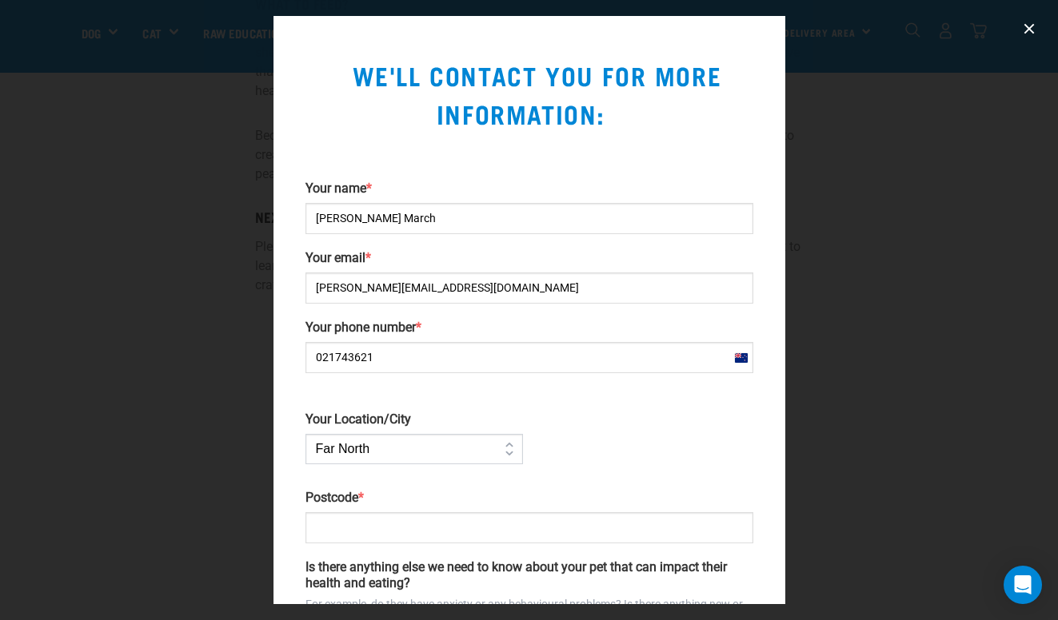
type input "021743621"
select select "Auckland"
click at [334, 529] on input "Postcode *" at bounding box center [529, 528] width 448 height 31
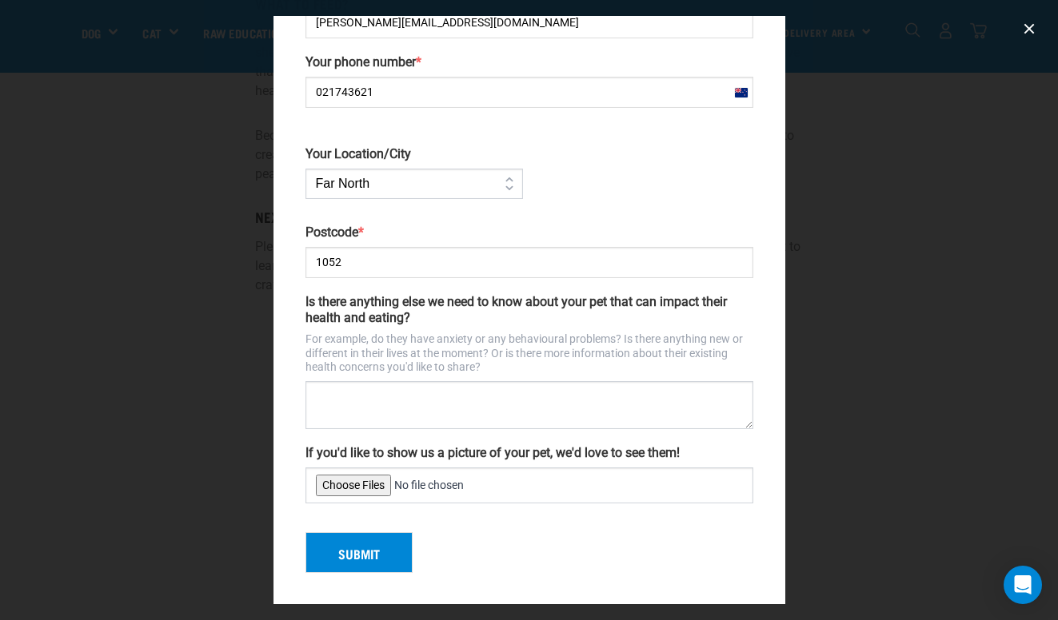
scroll to position [265, 0]
type input "1052"
click at [325, 392] on textarea "Is there anything else we need to know about your pet that can impact their hea…" at bounding box center [529, 406] width 448 height 48
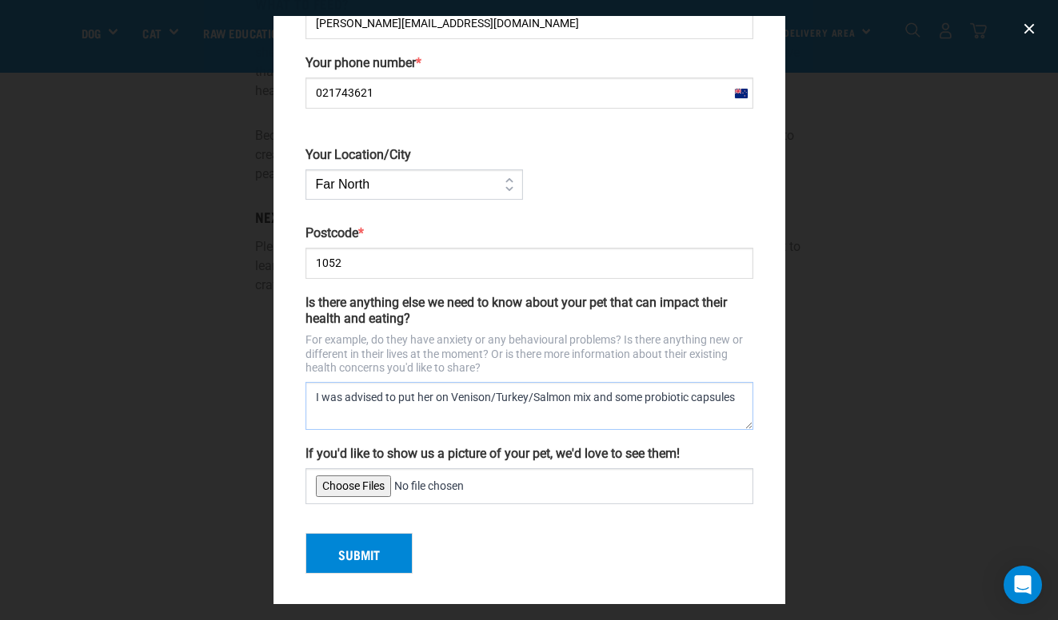
click at [326, 412] on textarea "I was advised to put her on Venison/Turkey/Salmon mix and some probiotic capsul…" at bounding box center [529, 406] width 448 height 48
type textarea "I was advised to put her on Venison/Turkey/Salmon mix and some probiotic capsul…"
click at [360, 481] on input "If you'd like to show us a picture of your pet, we'd love to see them!" at bounding box center [529, 487] width 448 height 36
type input "C:\fakepath\24A843F1-2EAB-4B90-A2AD-887766AFBFCA.heic"
click at [353, 551] on button "Submit" at bounding box center [358, 554] width 107 height 42
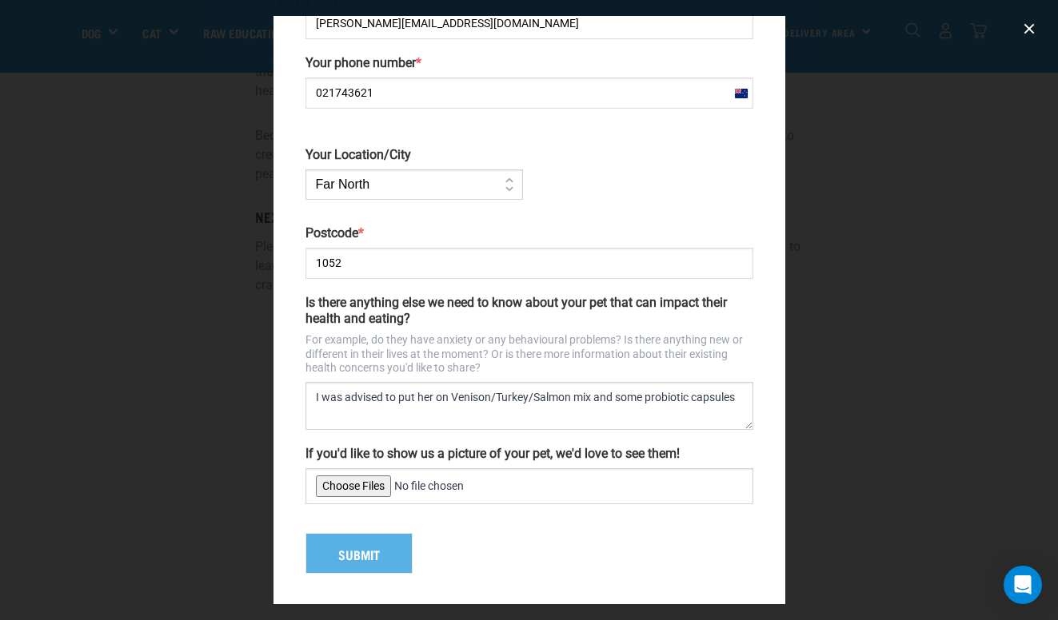
click at [363, 483] on input "If you'd like to show us a picture of your pet, we'd love to see them!" at bounding box center [529, 487] width 448 height 36
